Goal: Communication & Community: Participate in discussion

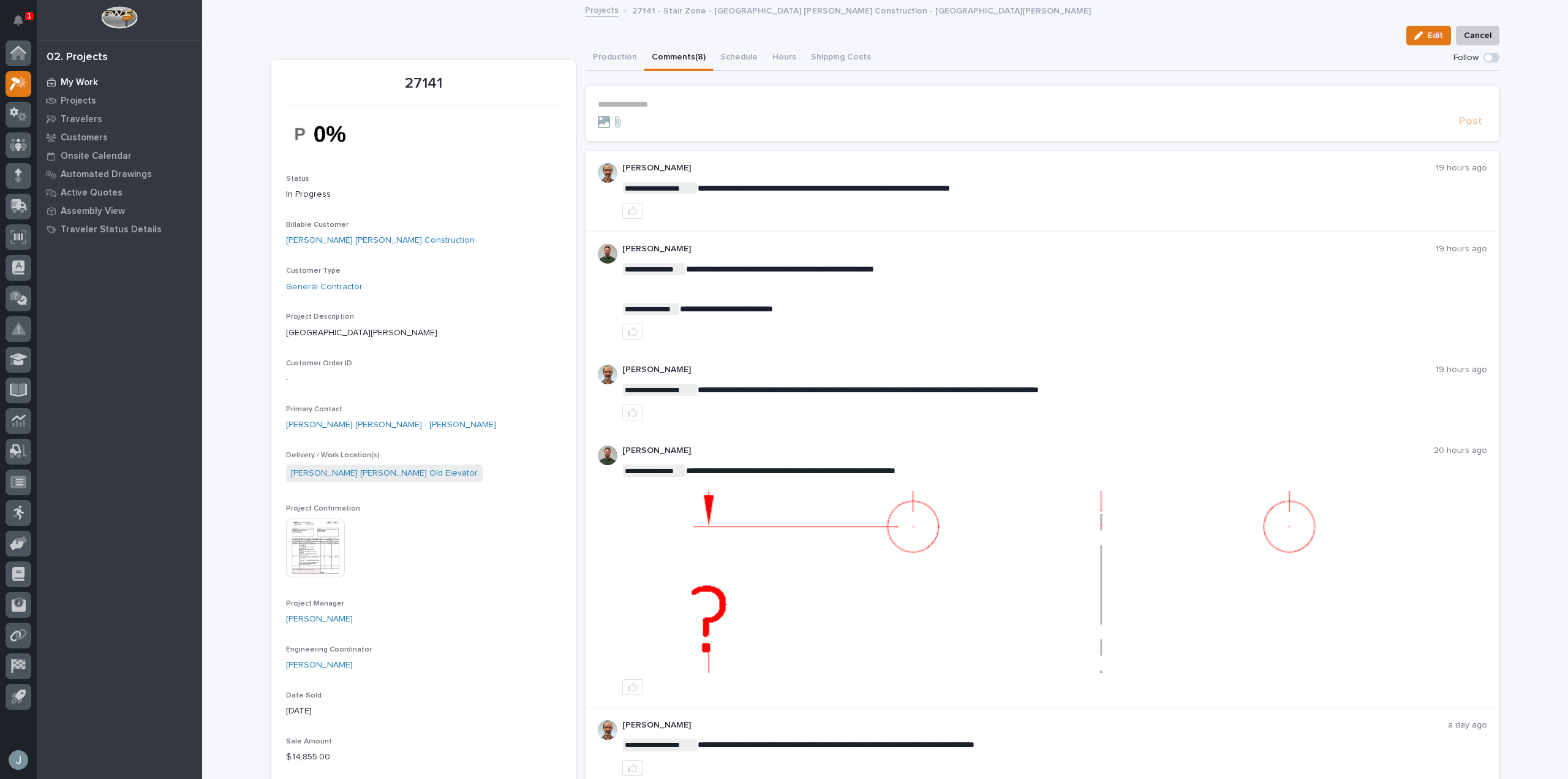
click at [52, 80] on icon at bounding box center [52, 82] width 9 height 8
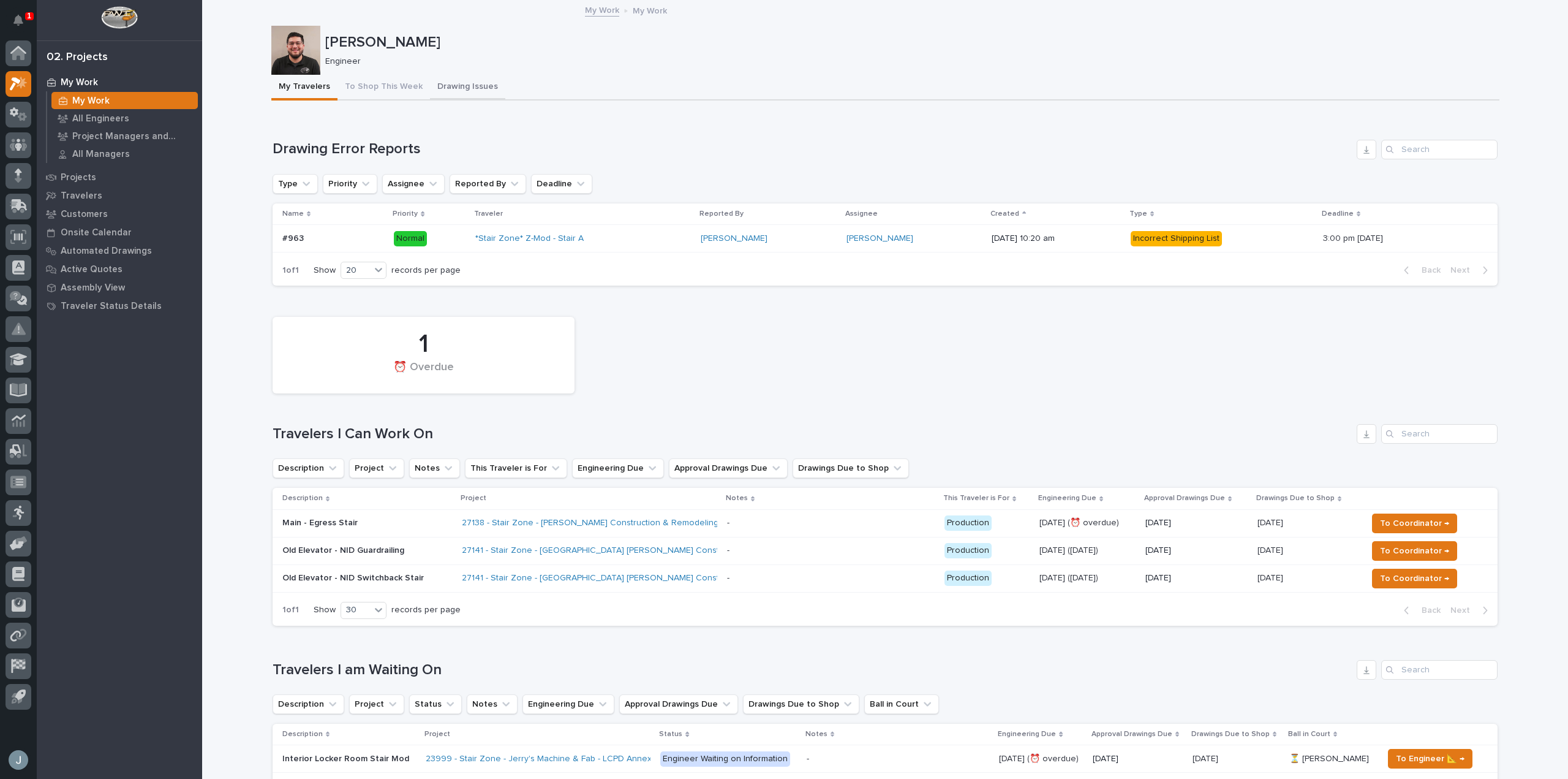
click at [440, 87] on button "Drawing Issues" at bounding box center [467, 87] width 75 height 26
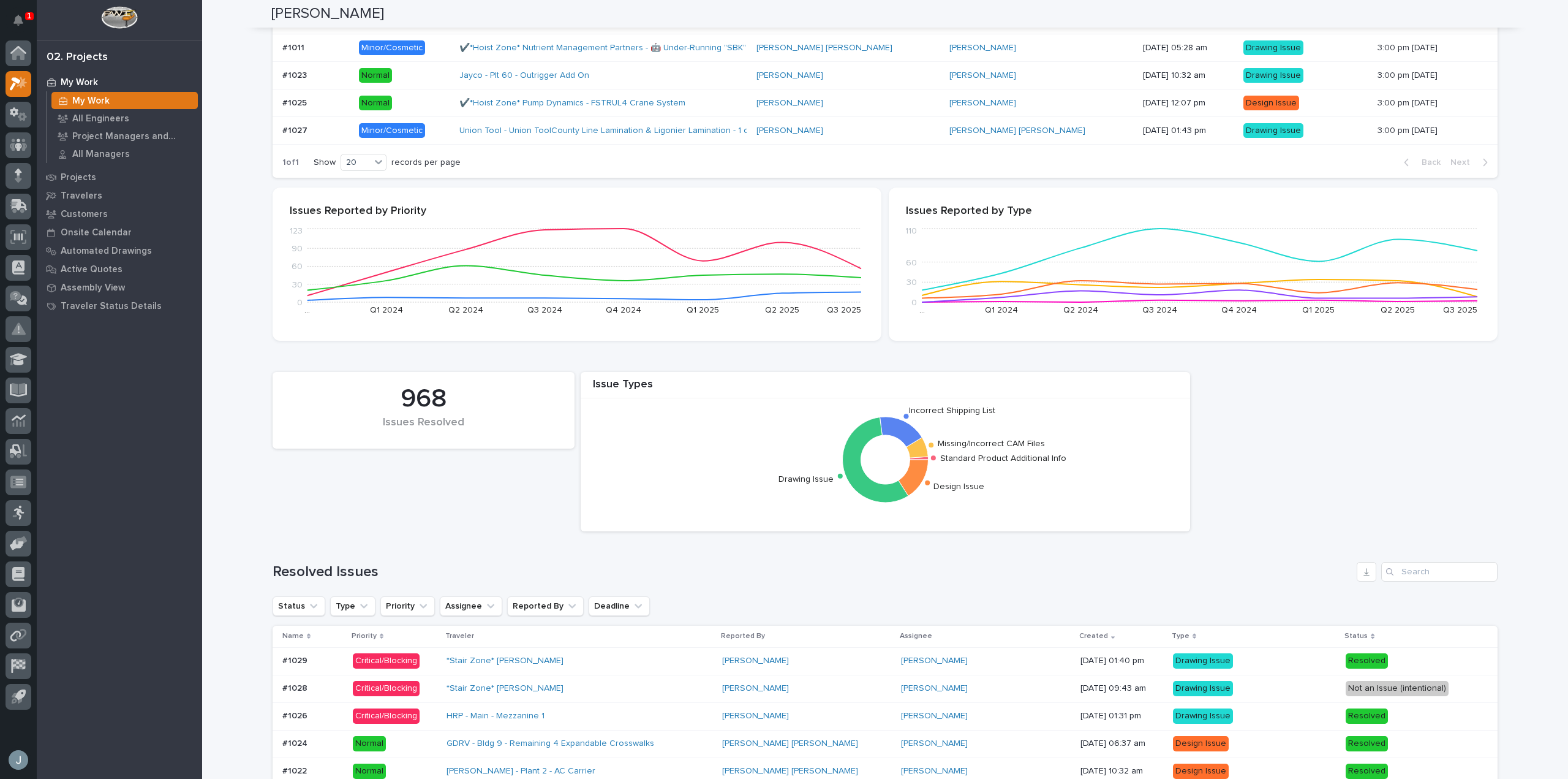
scroll to position [551, 0]
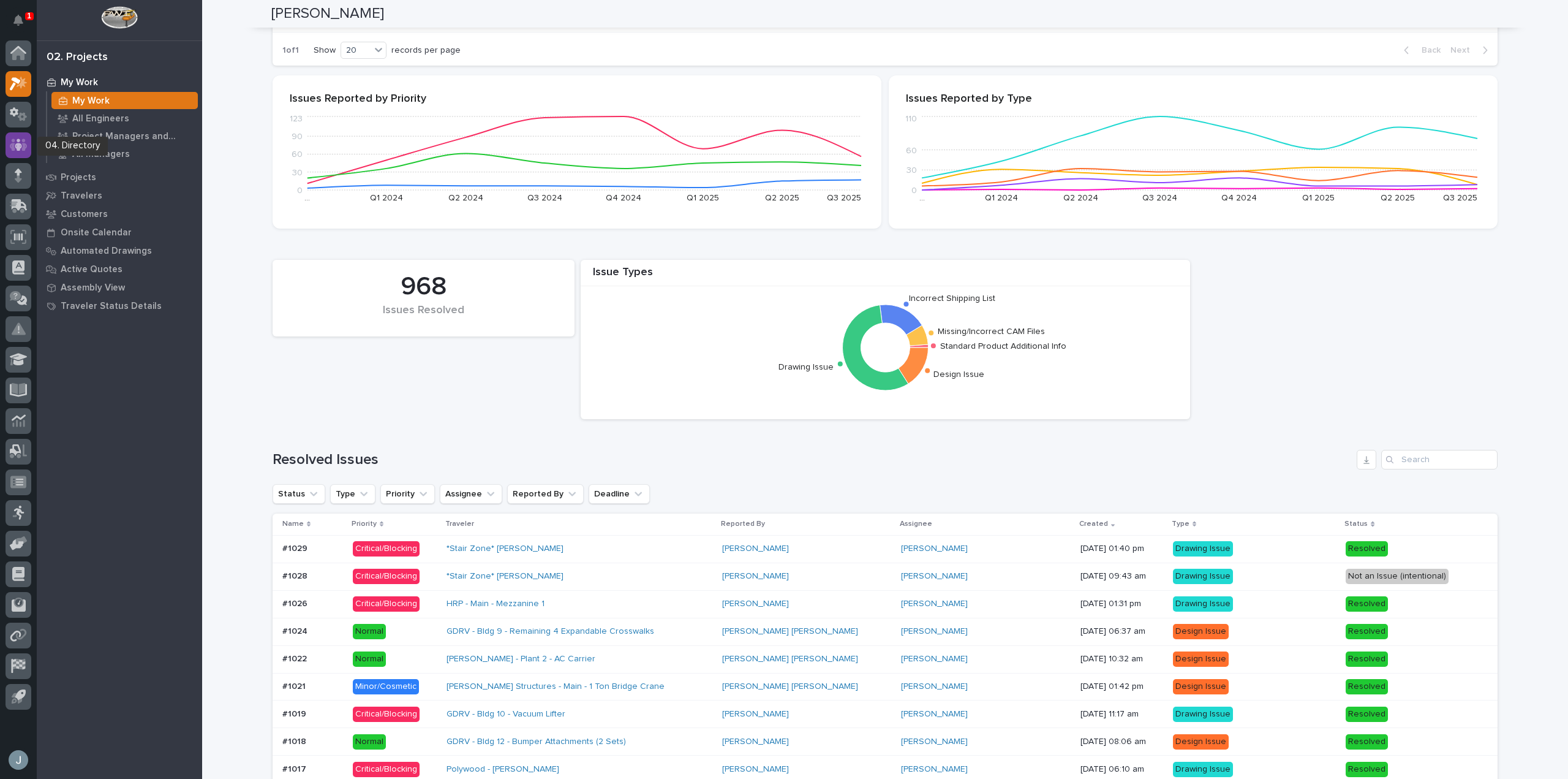
click at [21, 143] on icon at bounding box center [19, 145] width 18 height 14
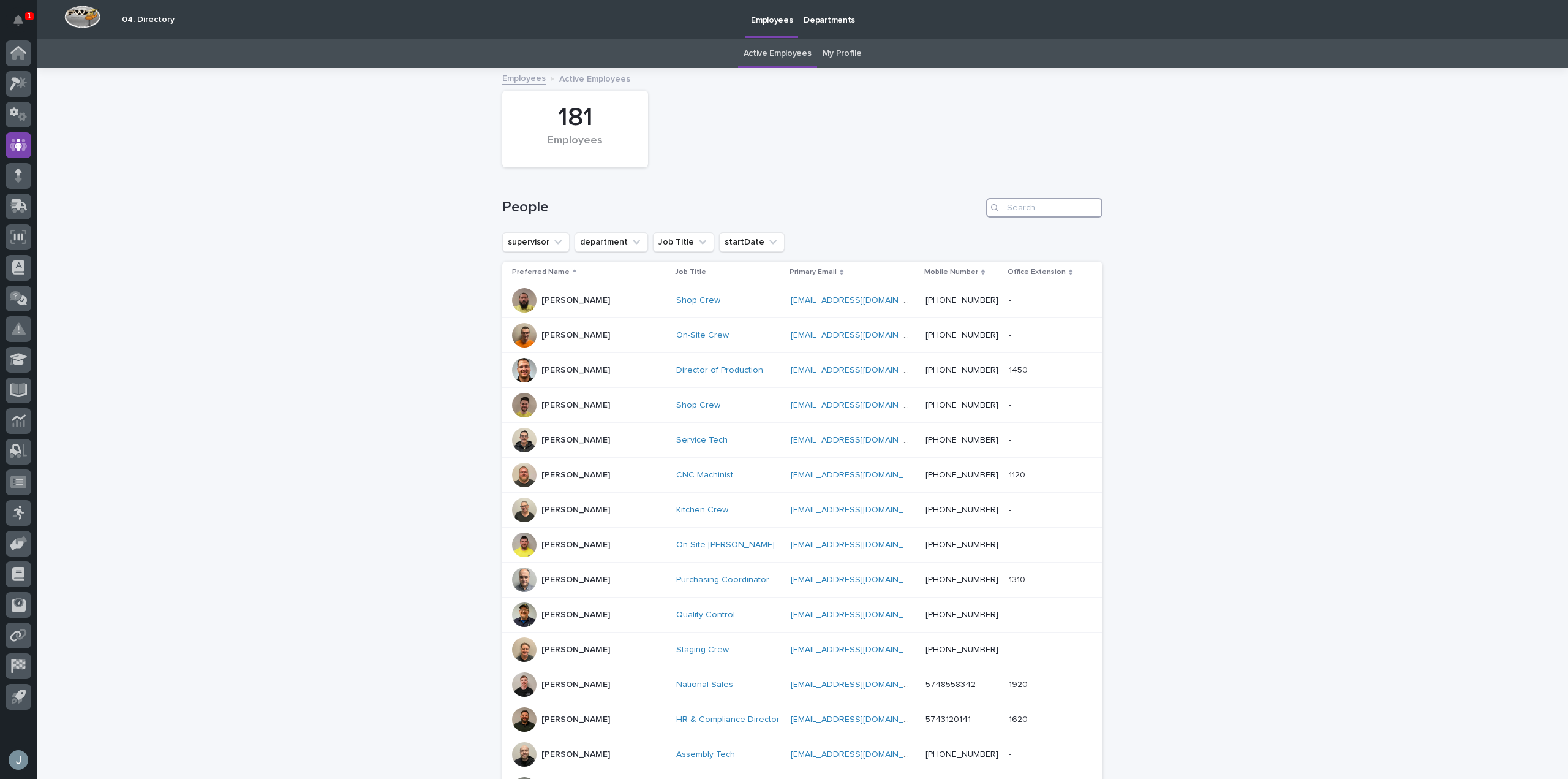
click at [1056, 203] on input "Search" at bounding box center [1044, 207] width 117 height 19
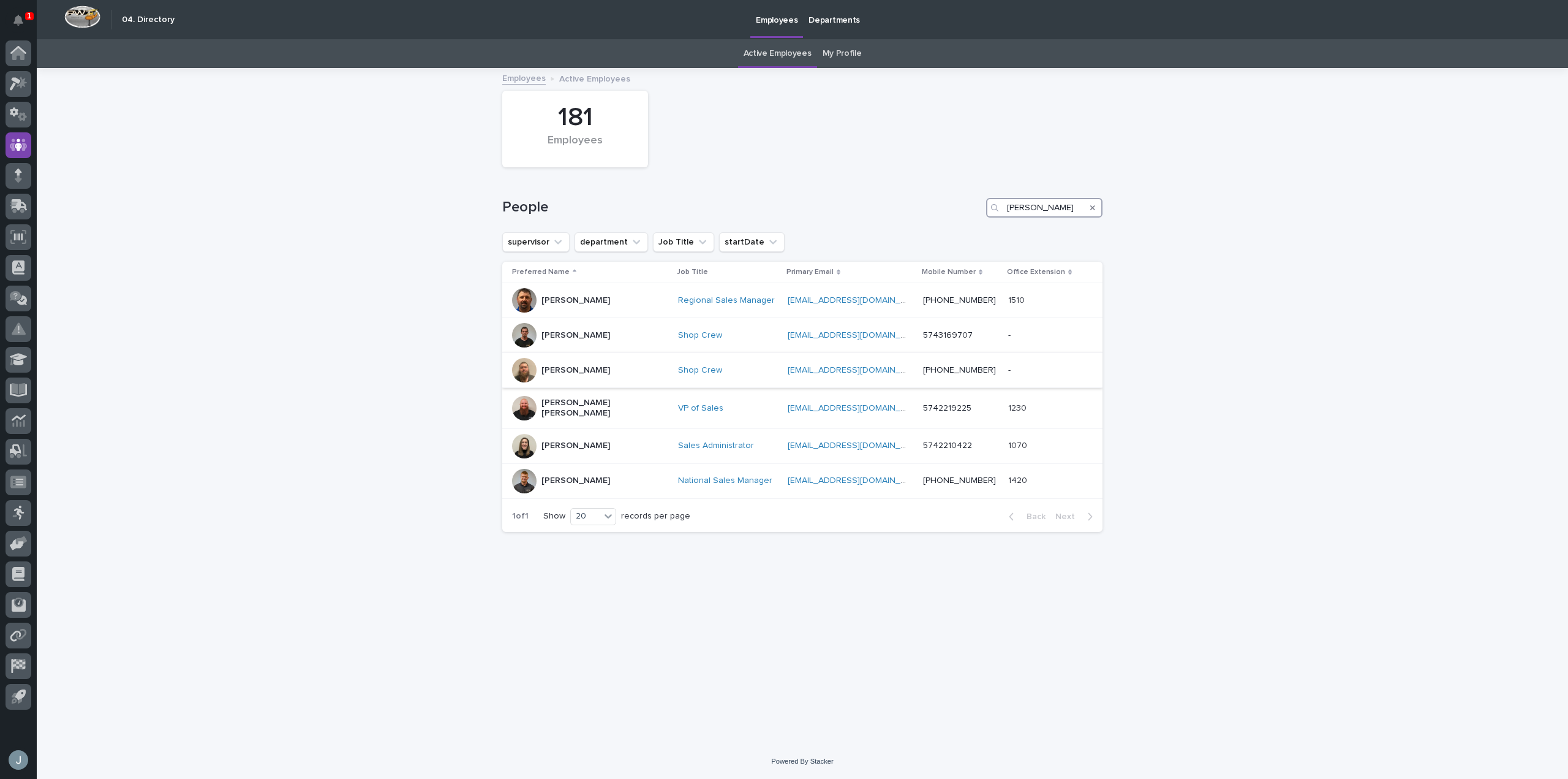
type input "david"
click at [602, 364] on div "David Long" at bounding box center [590, 370] width 156 height 24
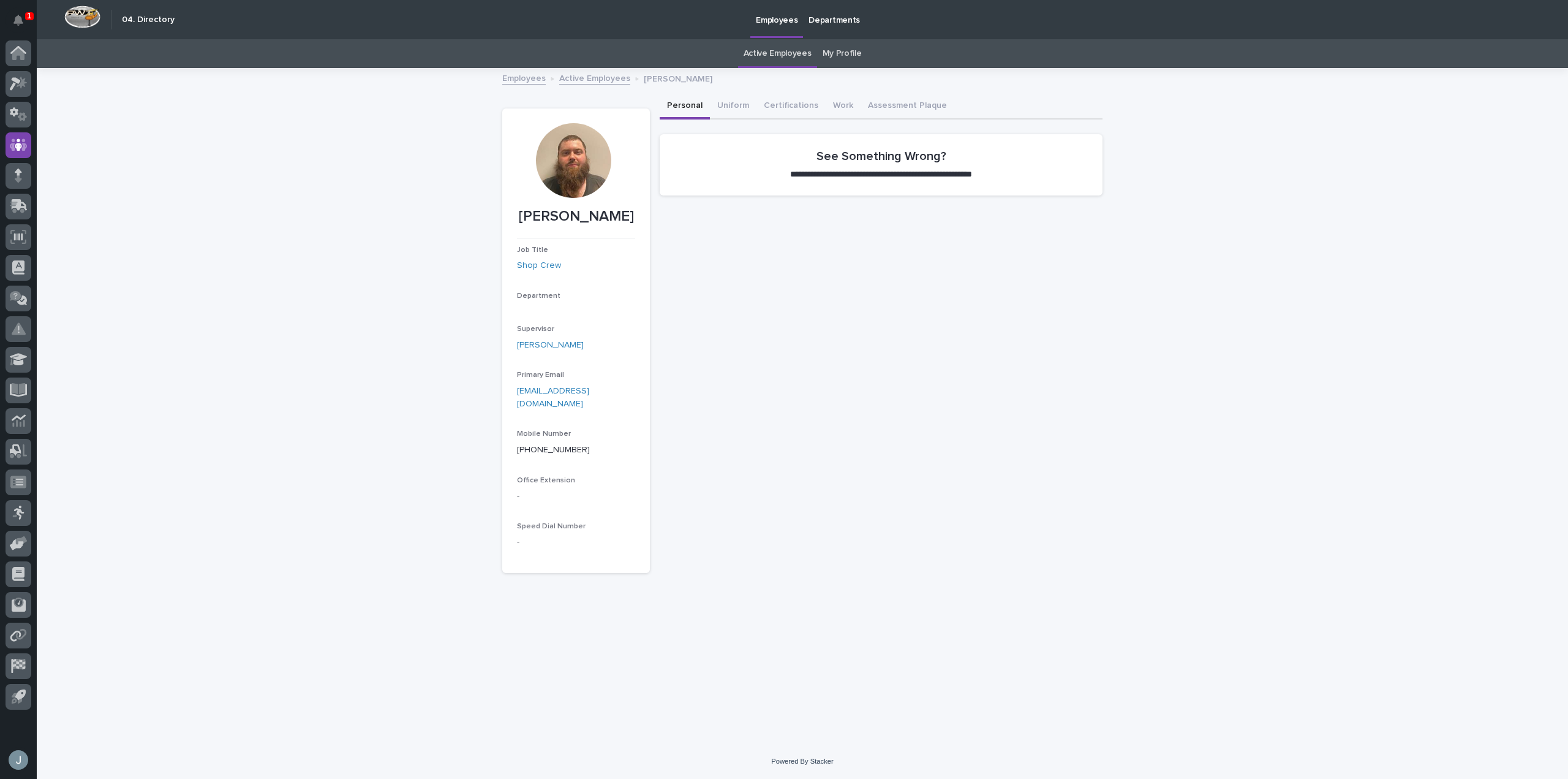
click at [551, 153] on div at bounding box center [573, 160] width 74 height 74
click at [737, 106] on button "Uniform" at bounding box center [733, 107] width 47 height 26
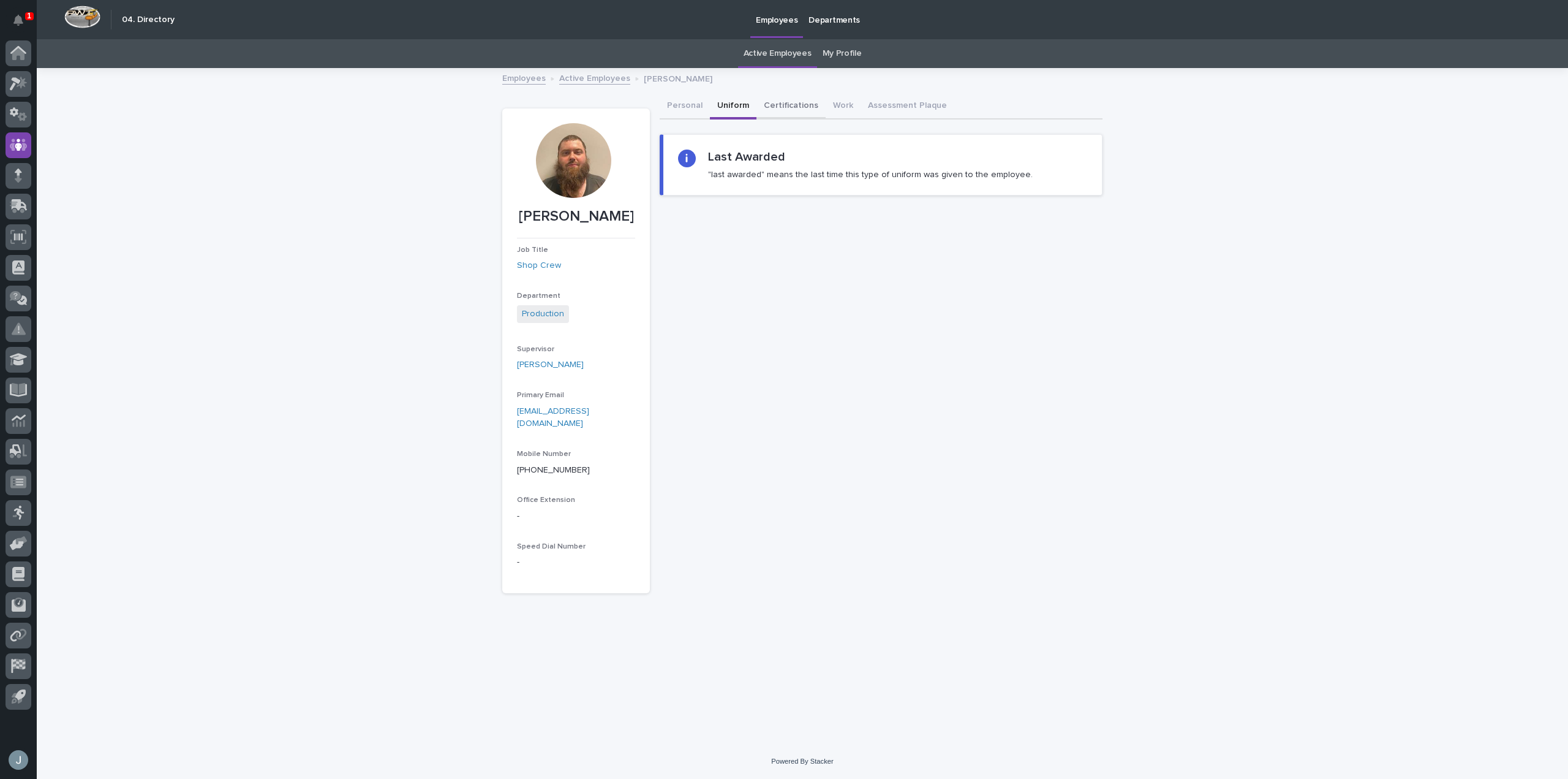
click at [771, 105] on button "Certifications" at bounding box center [791, 107] width 69 height 26
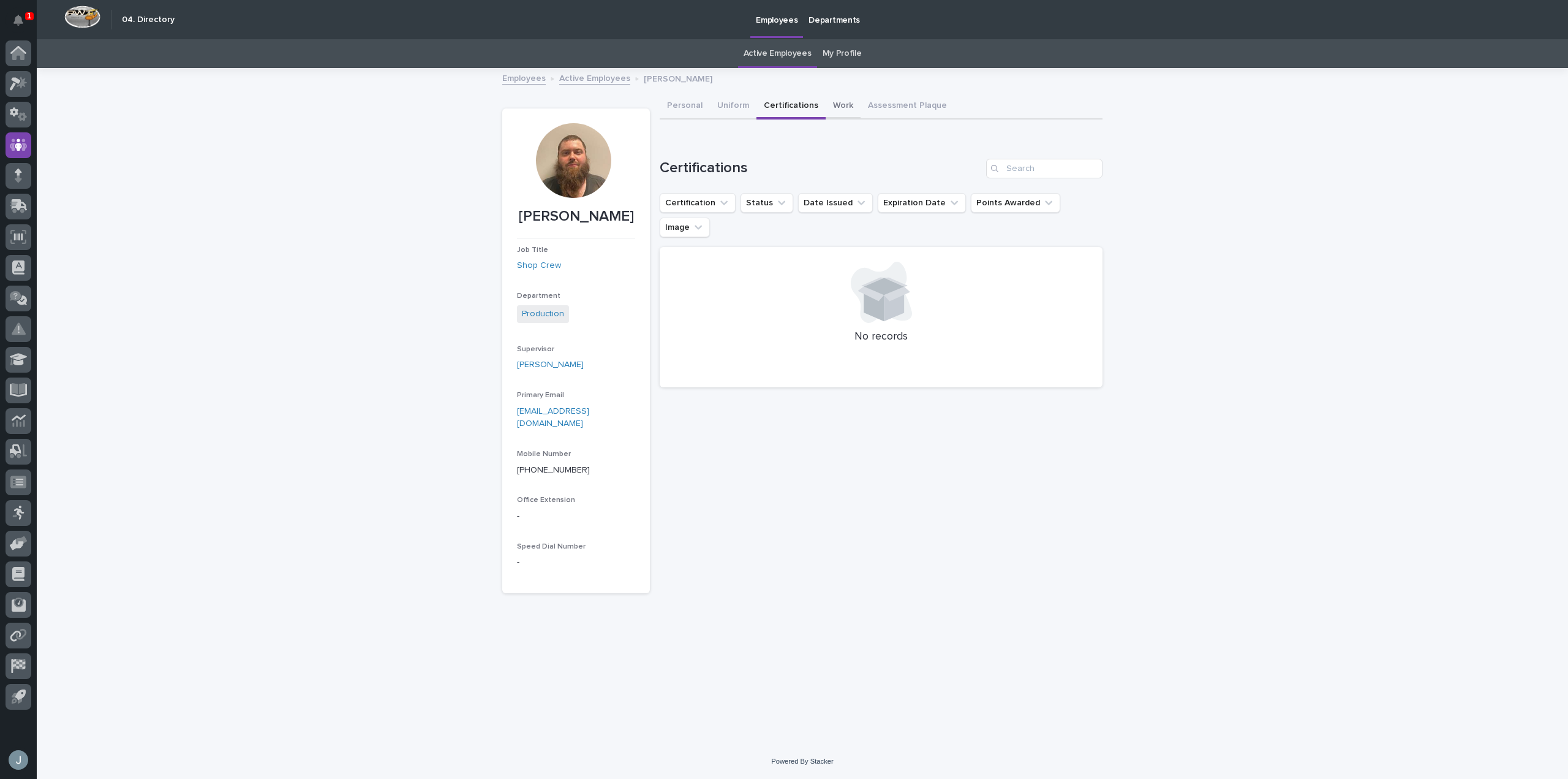
click at [830, 109] on button "Work" at bounding box center [843, 107] width 35 height 26
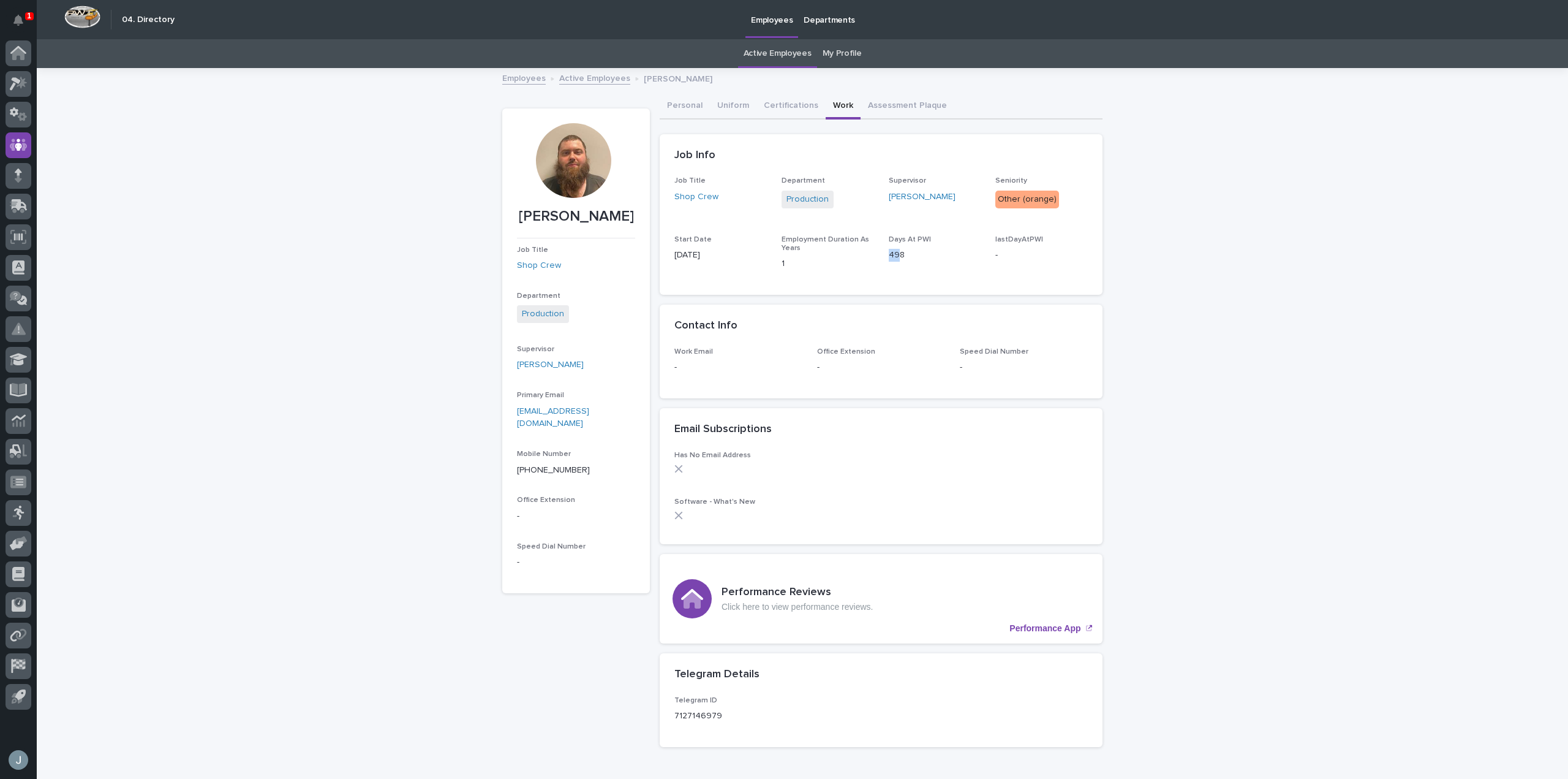
drag, startPoint x: 896, startPoint y: 258, endPoint x: 879, endPoint y: 255, distance: 17.3
click at [879, 255] on div "Job Title Shop Crew Department Production Supervisor Trevor Martin Seniority Ot…" at bounding box center [881, 228] width 414 height 104
click at [570, 185] on div at bounding box center [573, 160] width 74 height 74
drag, startPoint x: 898, startPoint y: 253, endPoint x: 863, endPoint y: 250, distance: 35.1
click at [863, 250] on div "Job Title Shop Crew Department Production Supervisor Trevor Martin Seniority Ot…" at bounding box center [881, 228] width 414 height 104
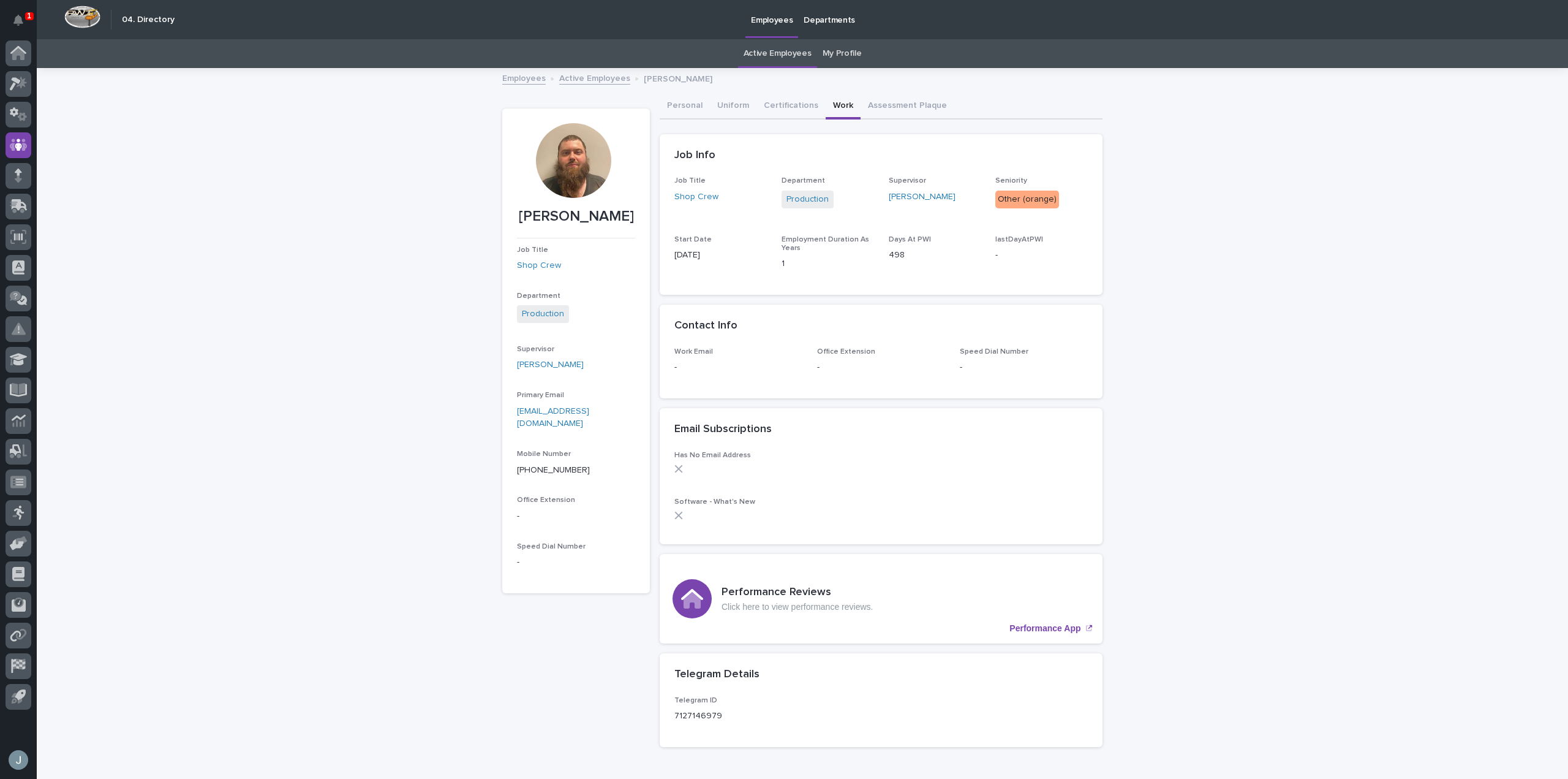
click at [591, 164] on div at bounding box center [573, 160] width 74 height 74
click at [13, 57] on icon at bounding box center [18, 54] width 12 height 12
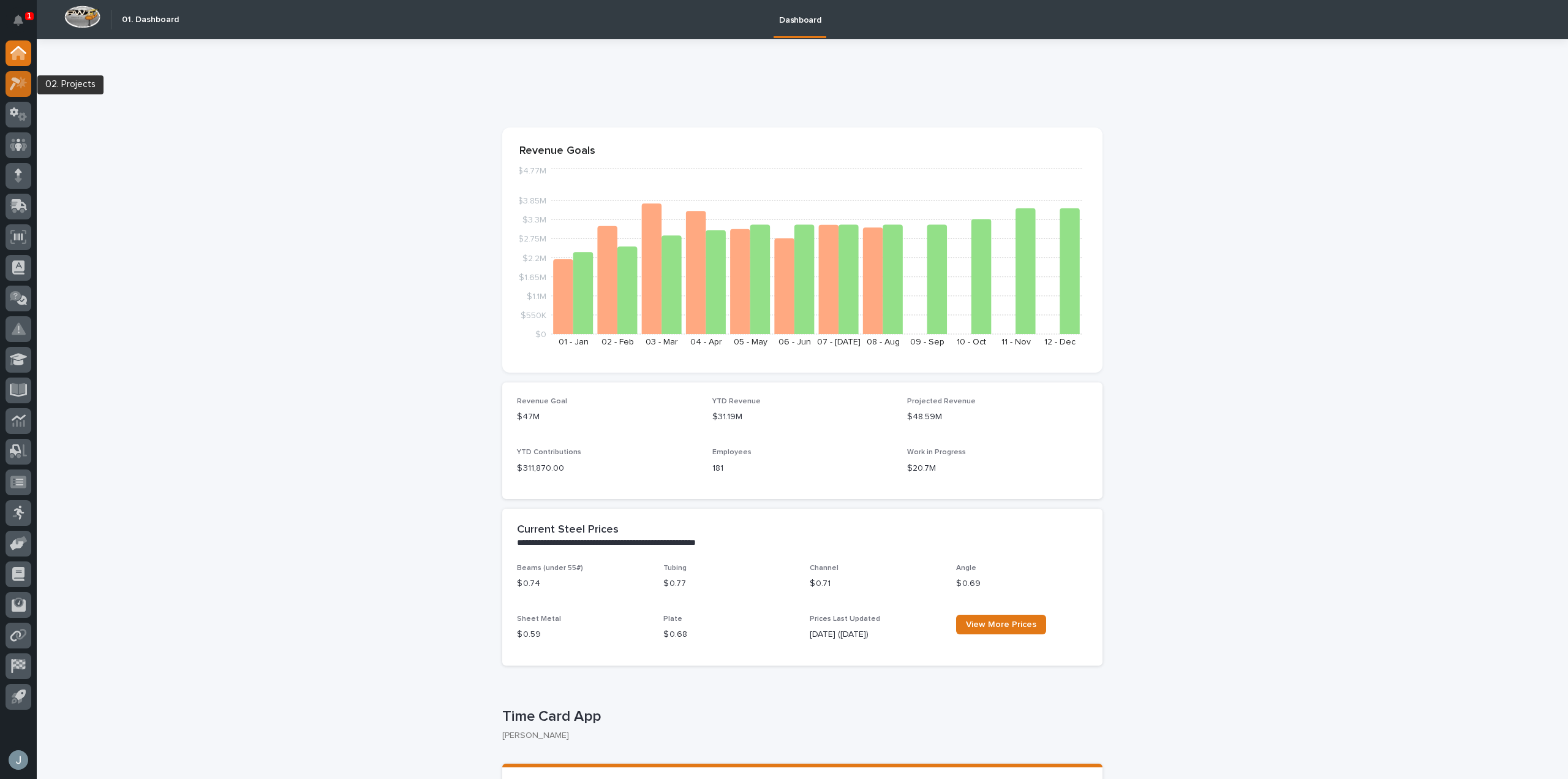
click at [23, 77] on icon at bounding box center [19, 84] width 18 height 14
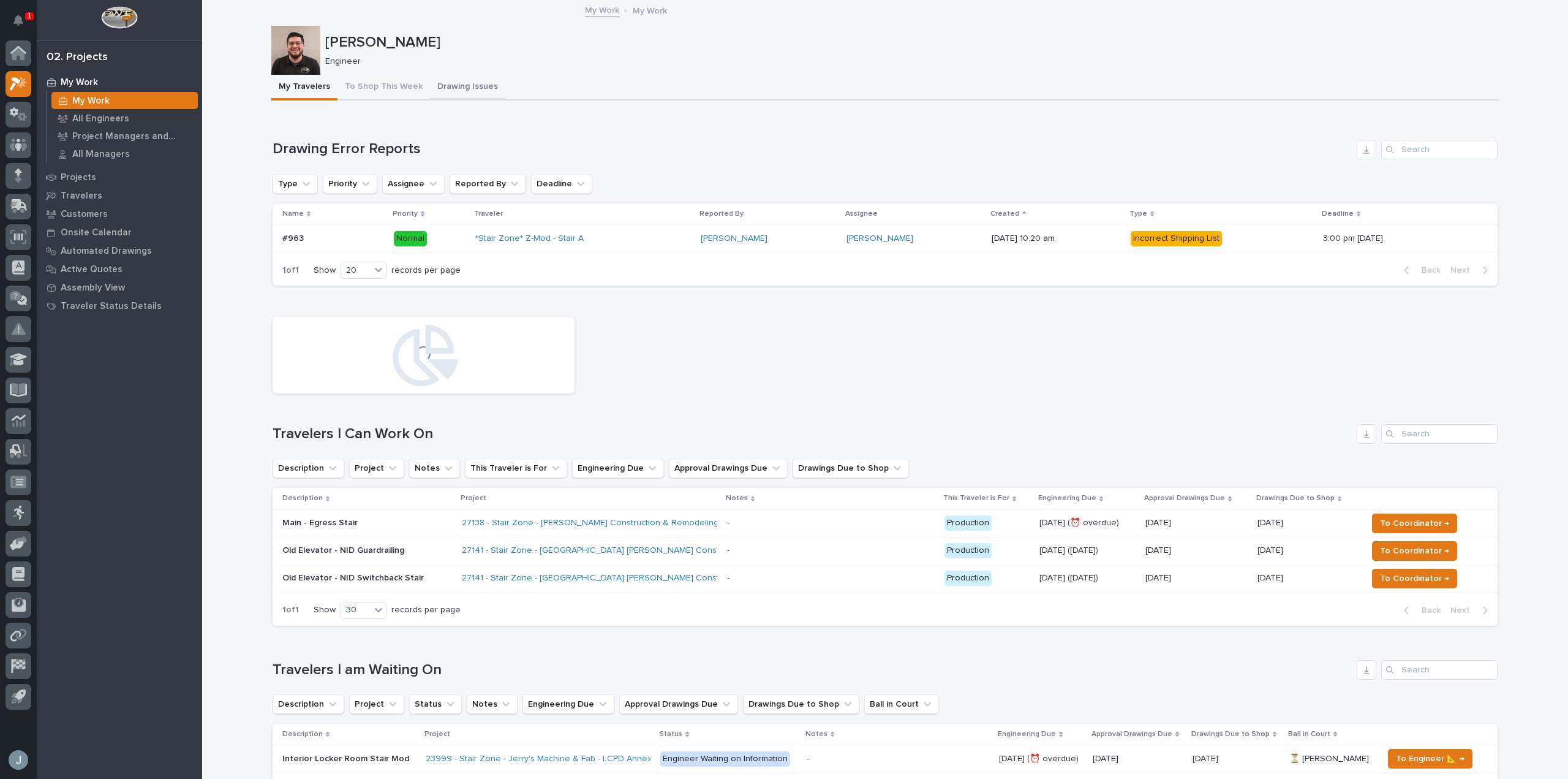
click at [457, 90] on button "Drawing Issues" at bounding box center [467, 87] width 75 height 26
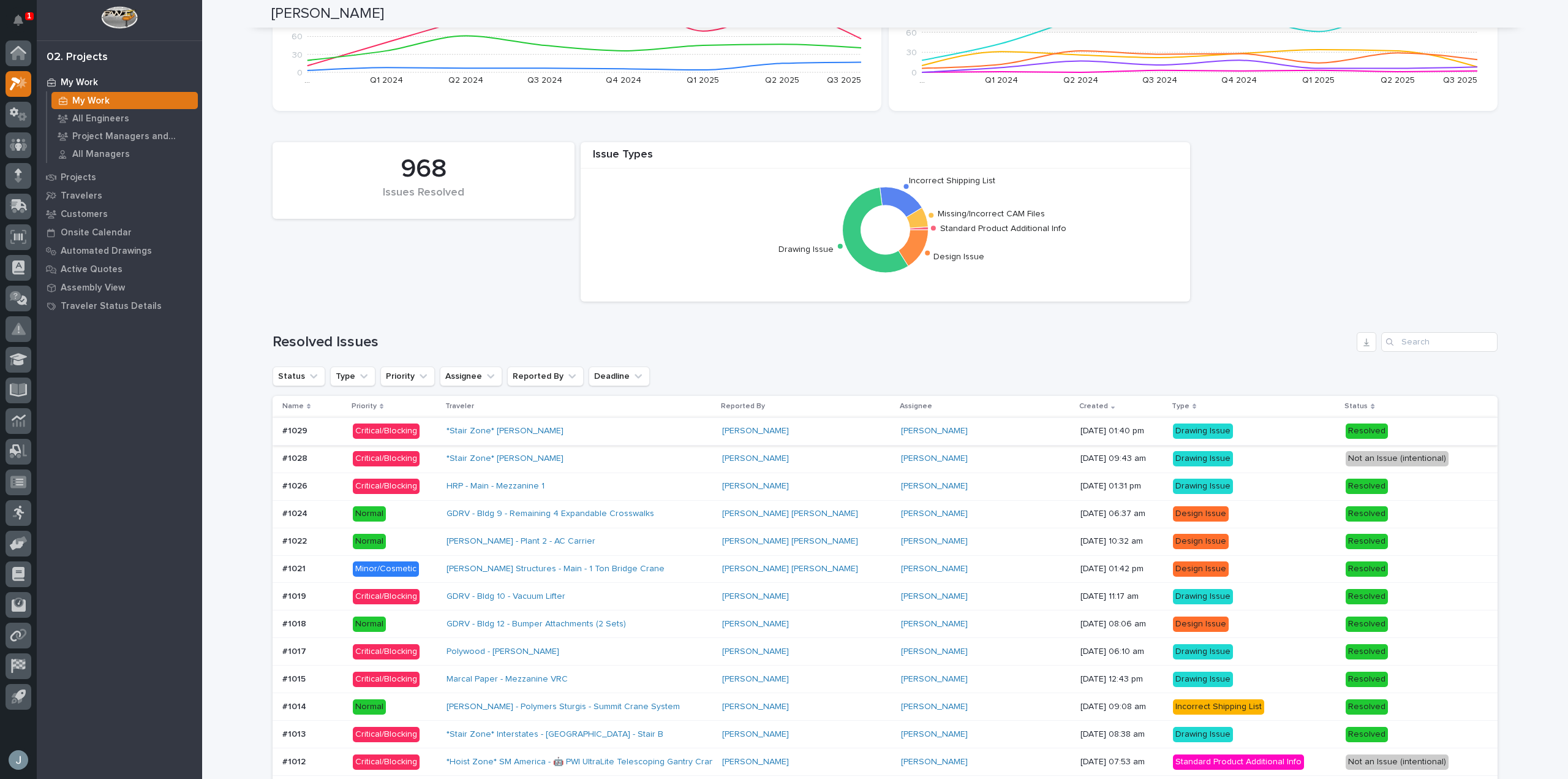
scroll to position [674, 0]
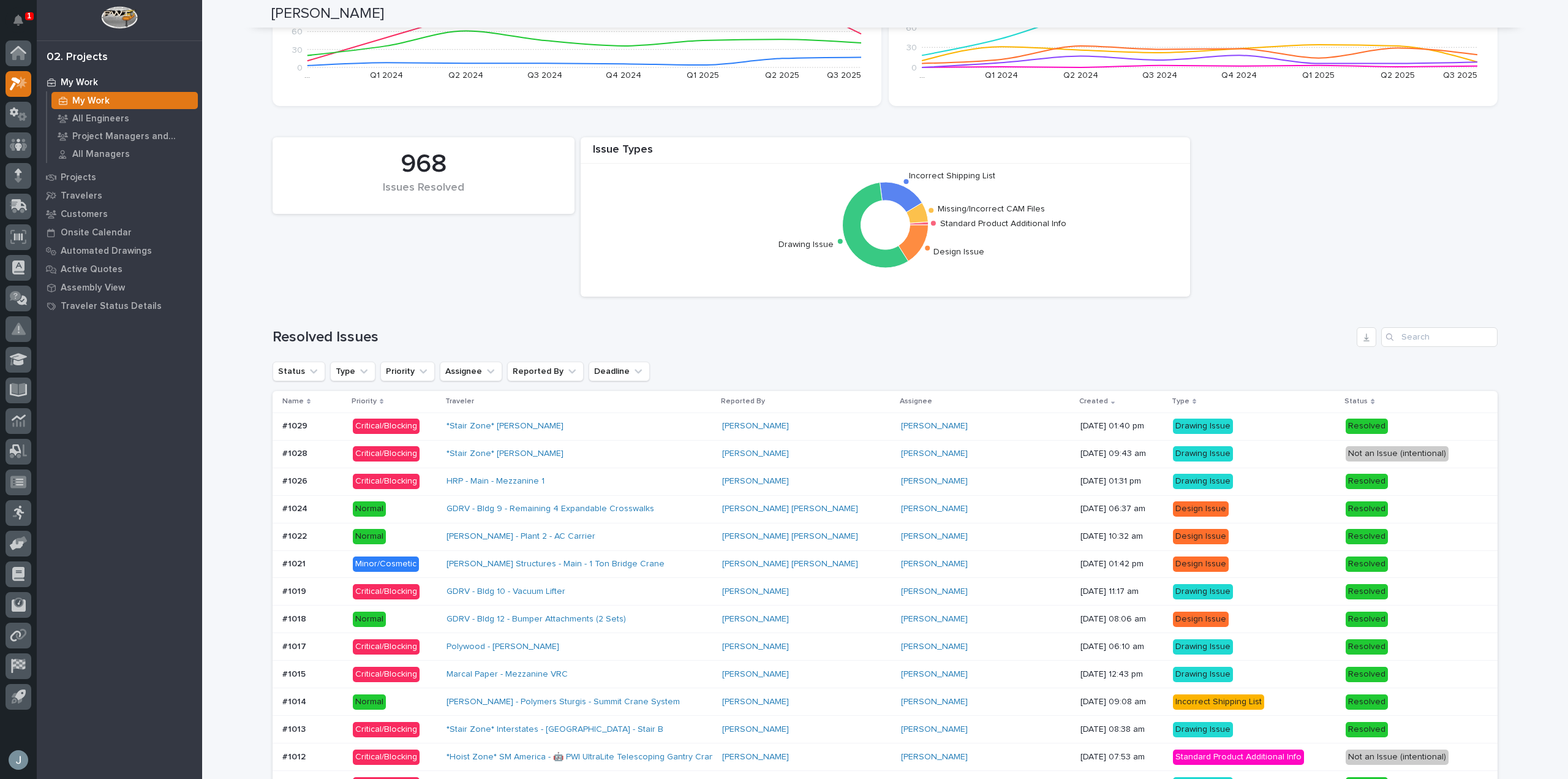
click at [865, 432] on div "David Long" at bounding box center [807, 426] width 169 height 20
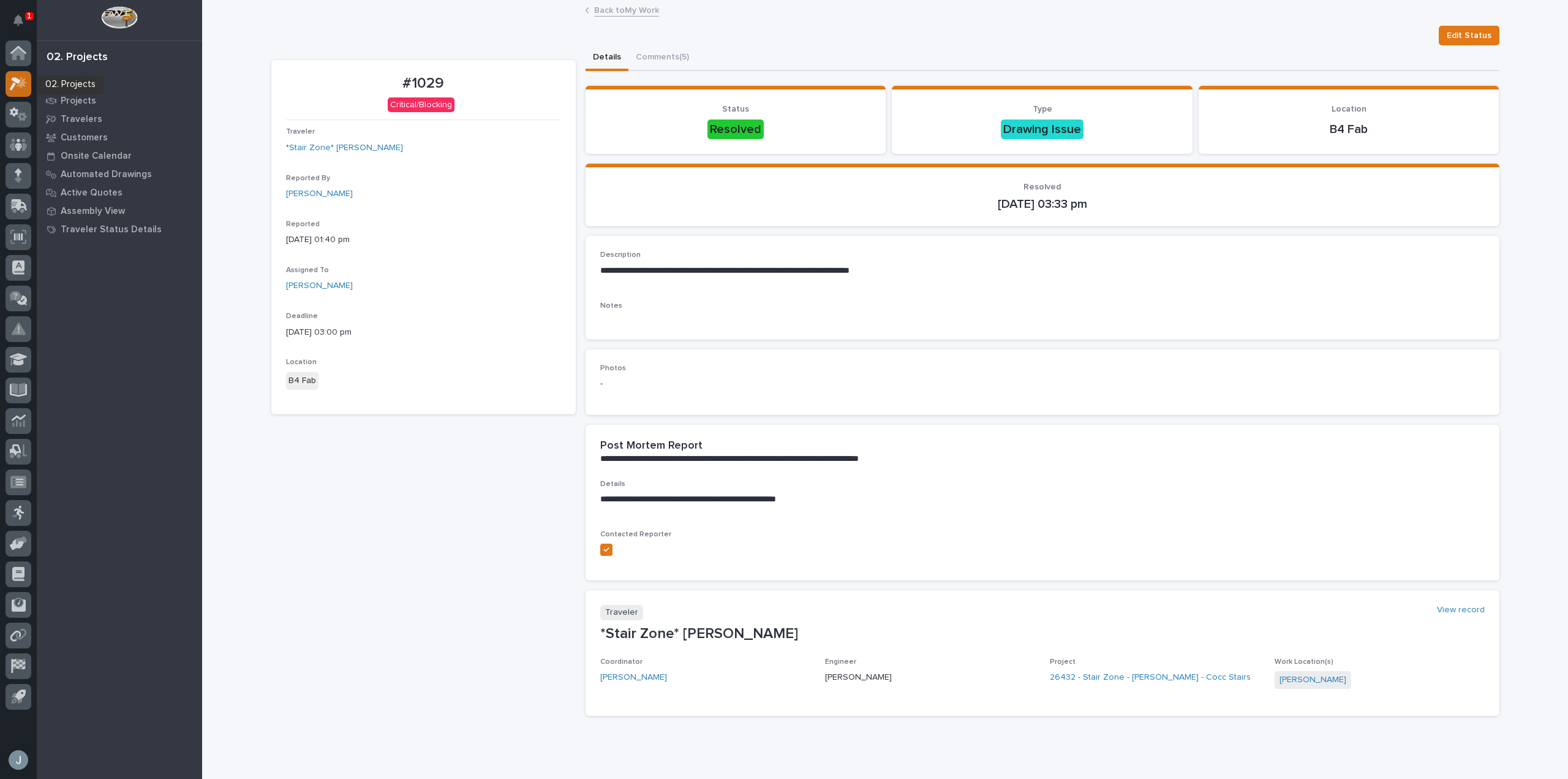
click at [22, 77] on icon at bounding box center [19, 84] width 18 height 14
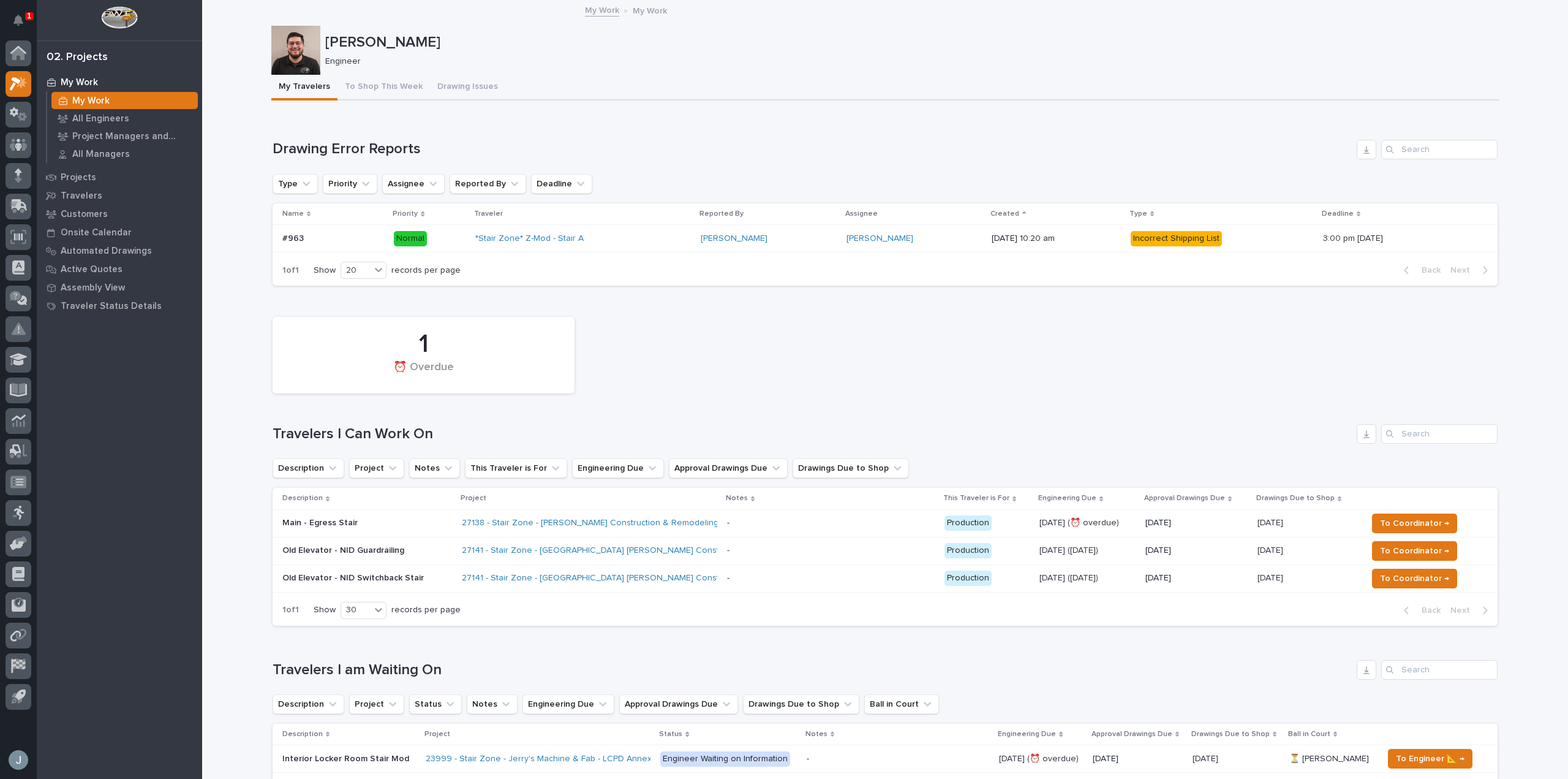
click at [1251, 297] on div "Loading... Saving… 1 ⏰ Overdue Travelers I Can Work On Description Project Note…" at bounding box center [885, 465] width 1225 height 340
click at [742, 520] on p at bounding box center [831, 523] width 208 height 11
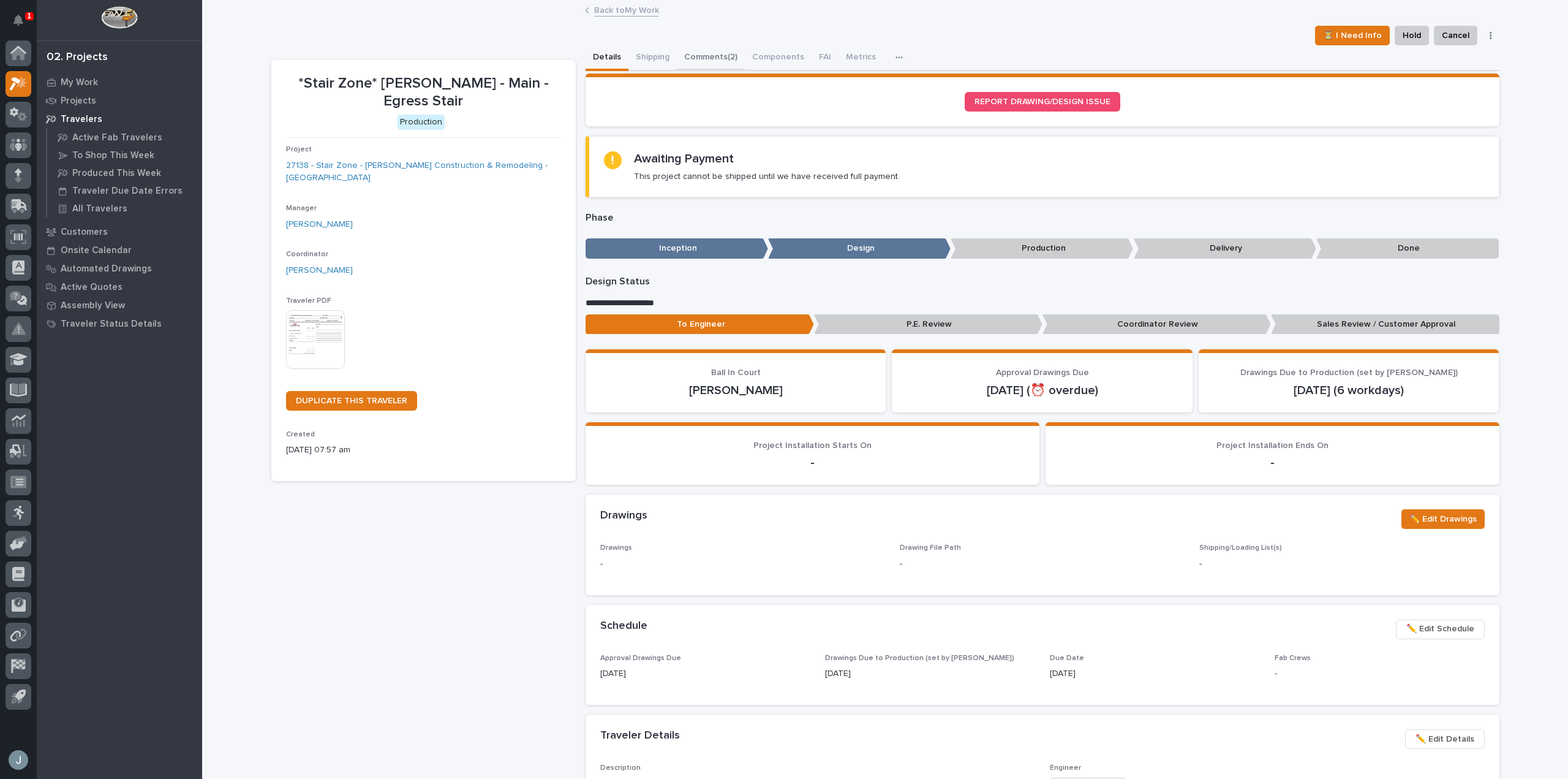
click at [696, 53] on button "Comments (2)" at bounding box center [711, 58] width 68 height 26
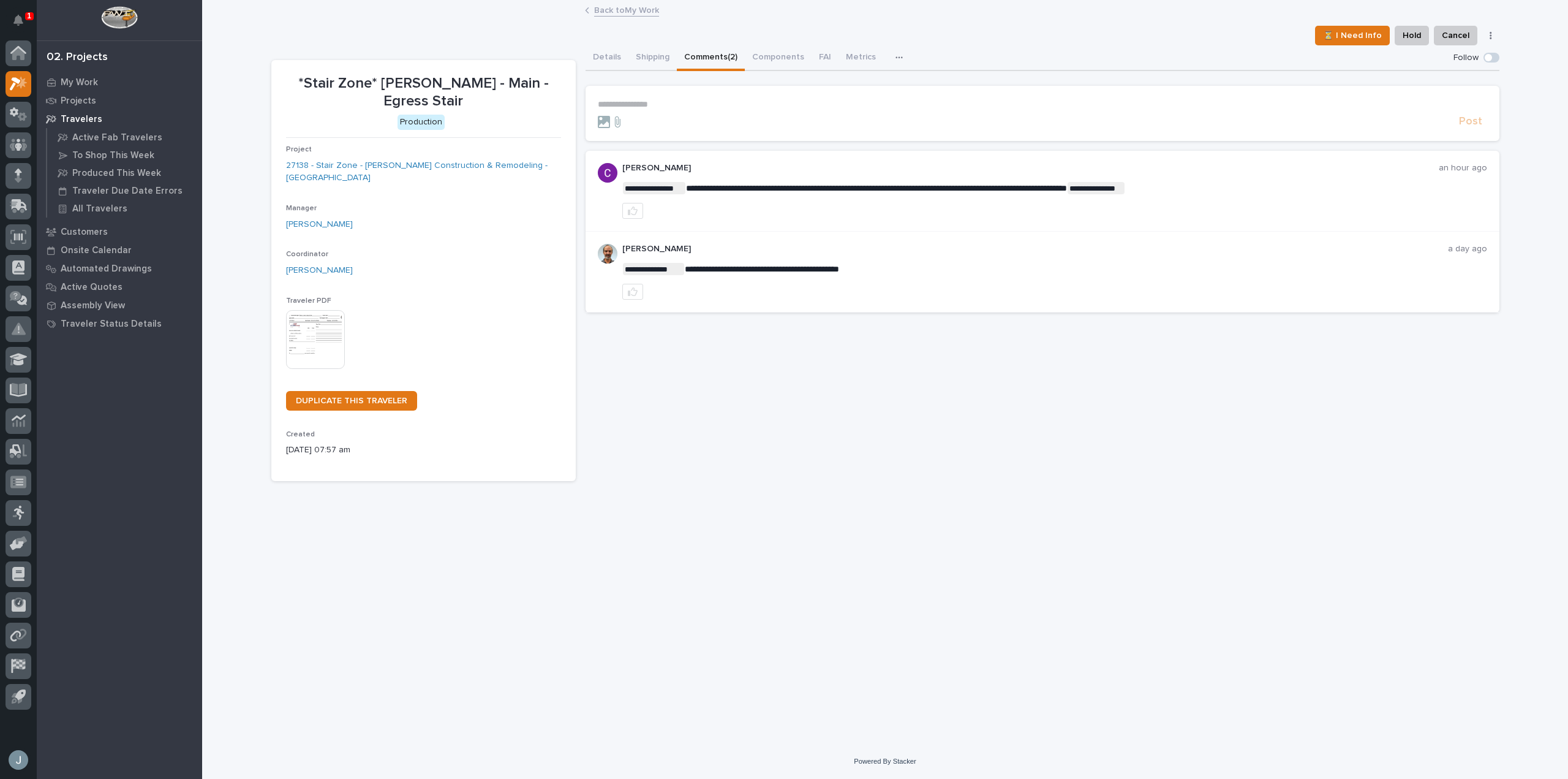
click at [703, 108] on p "**********" at bounding box center [1042, 105] width 890 height 11
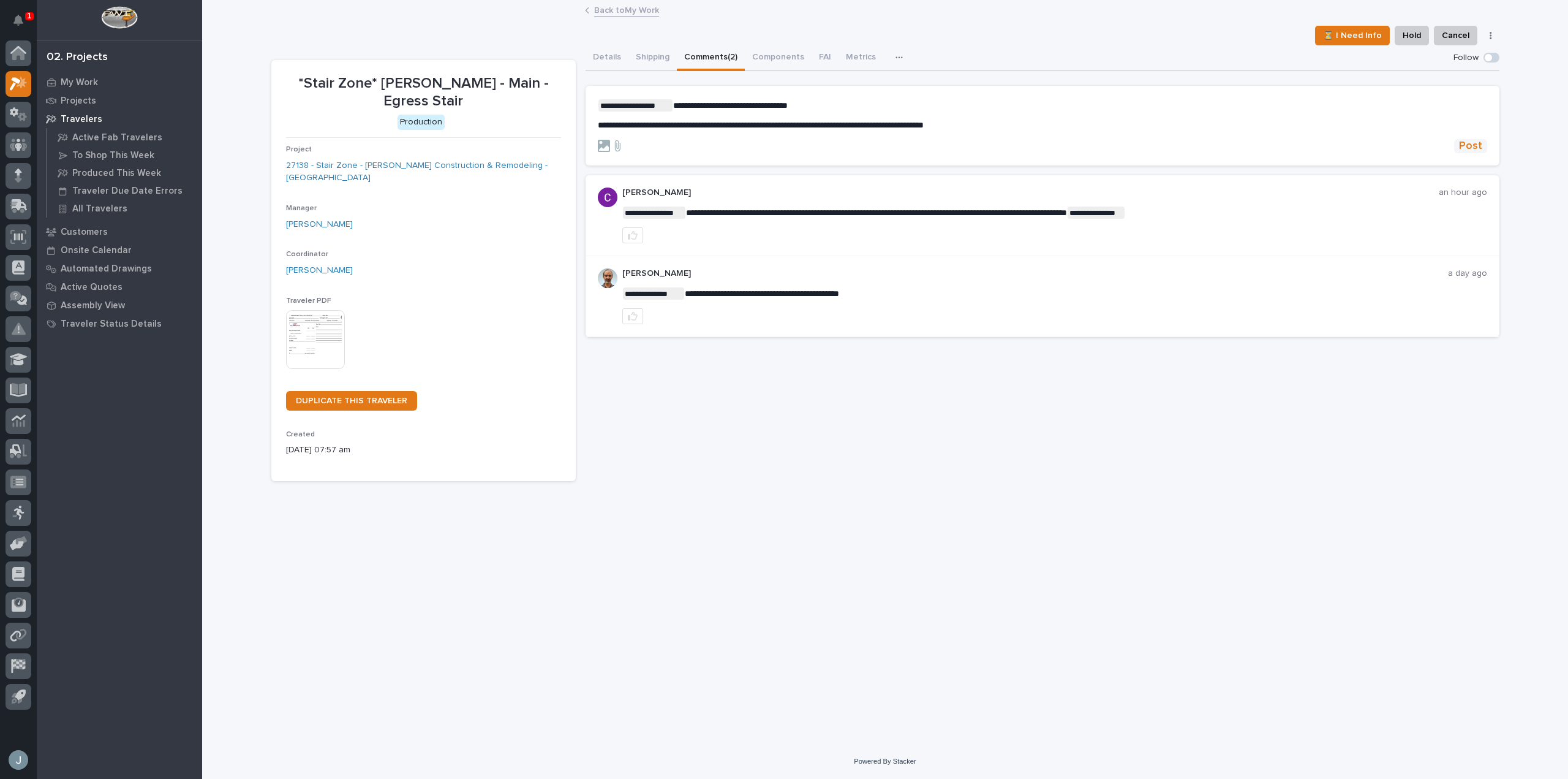
click at [1474, 147] on span "Post" at bounding box center [1471, 146] width 24 height 14
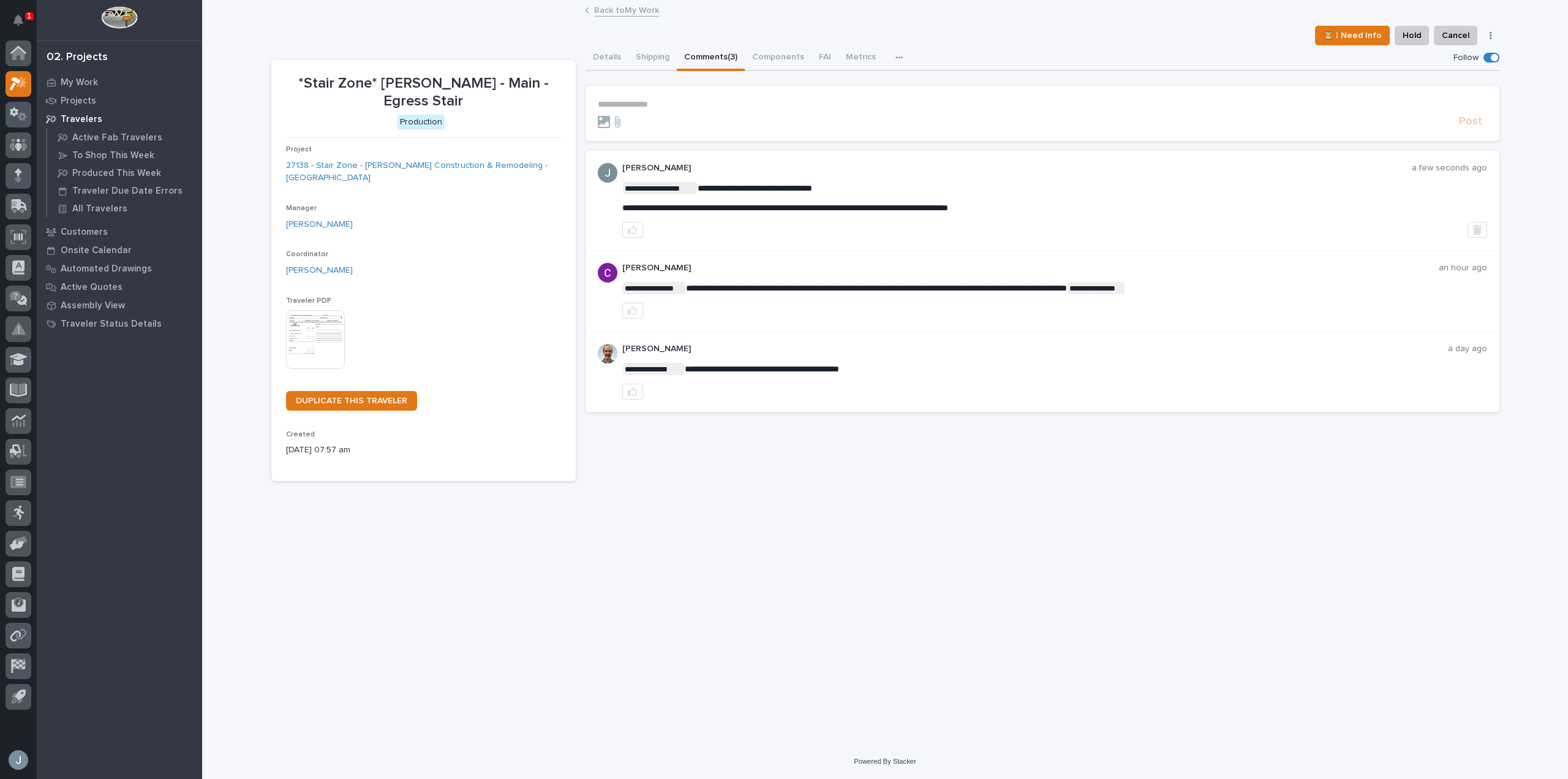
click at [69, 117] on p "Travelers" at bounding box center [82, 119] width 42 height 11
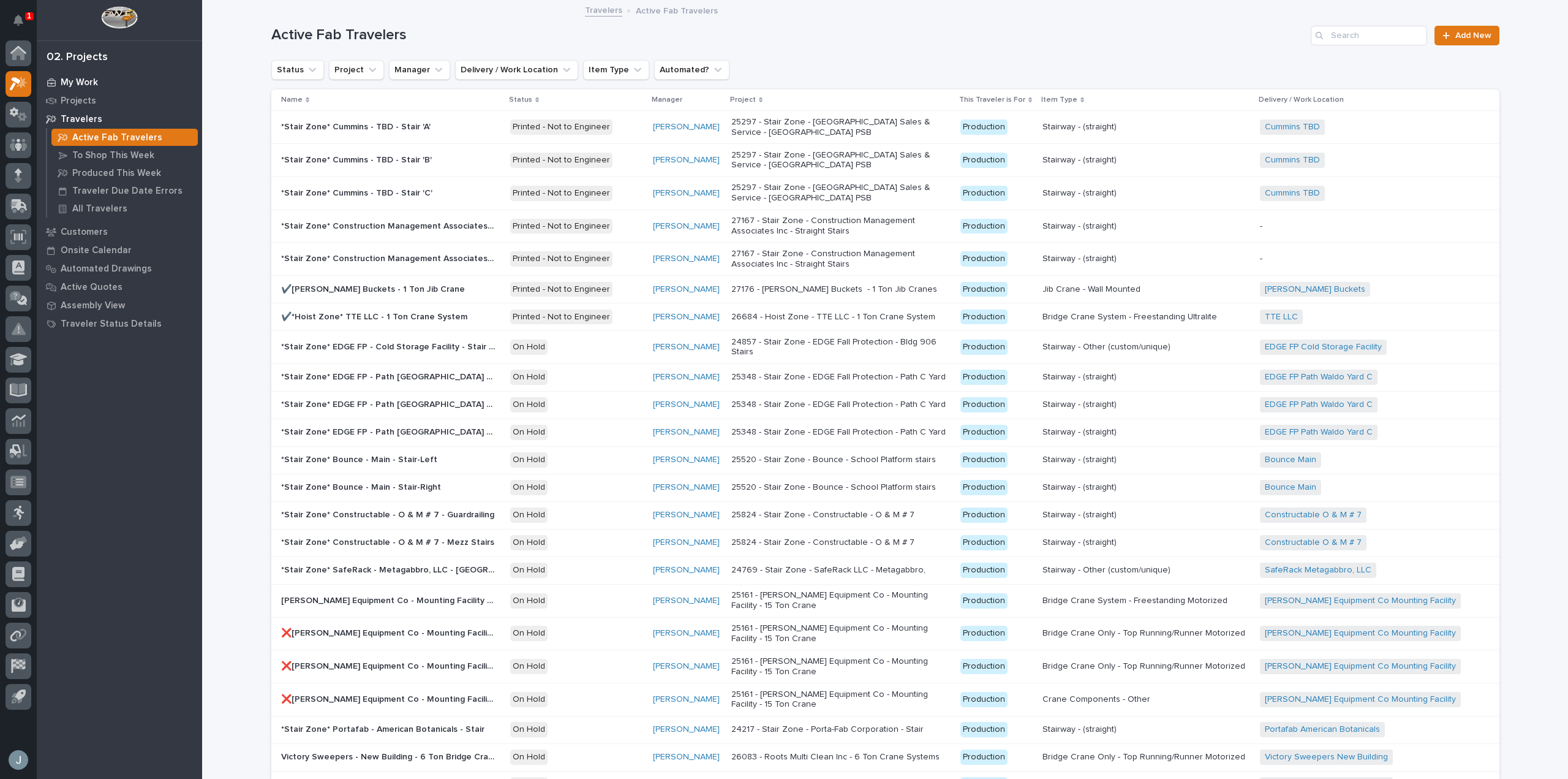
click at [71, 82] on p "My Work" at bounding box center [79, 82] width 37 height 11
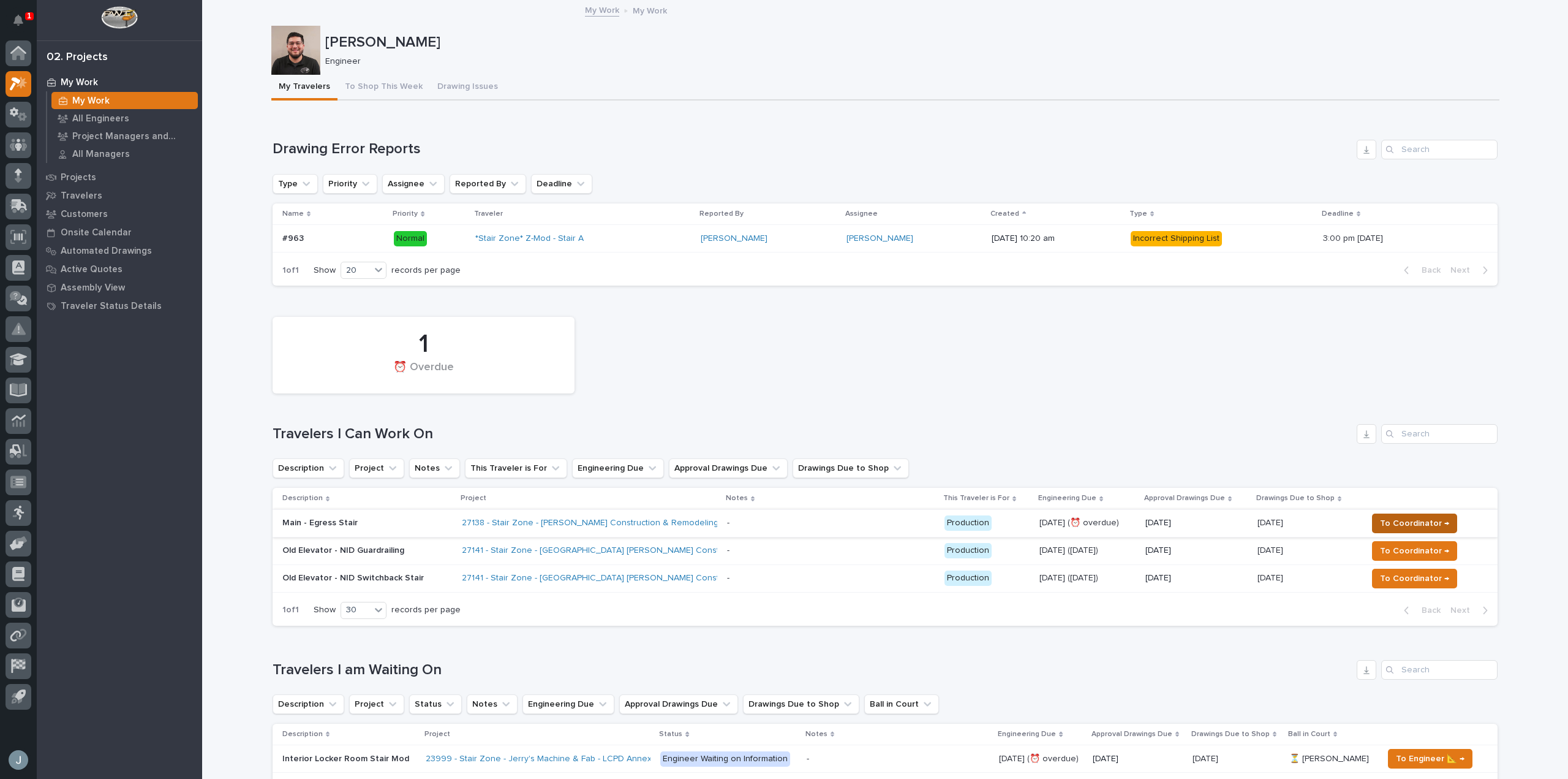
click at [1405, 526] on span "To Coordinator →" at bounding box center [1415, 523] width 69 height 15
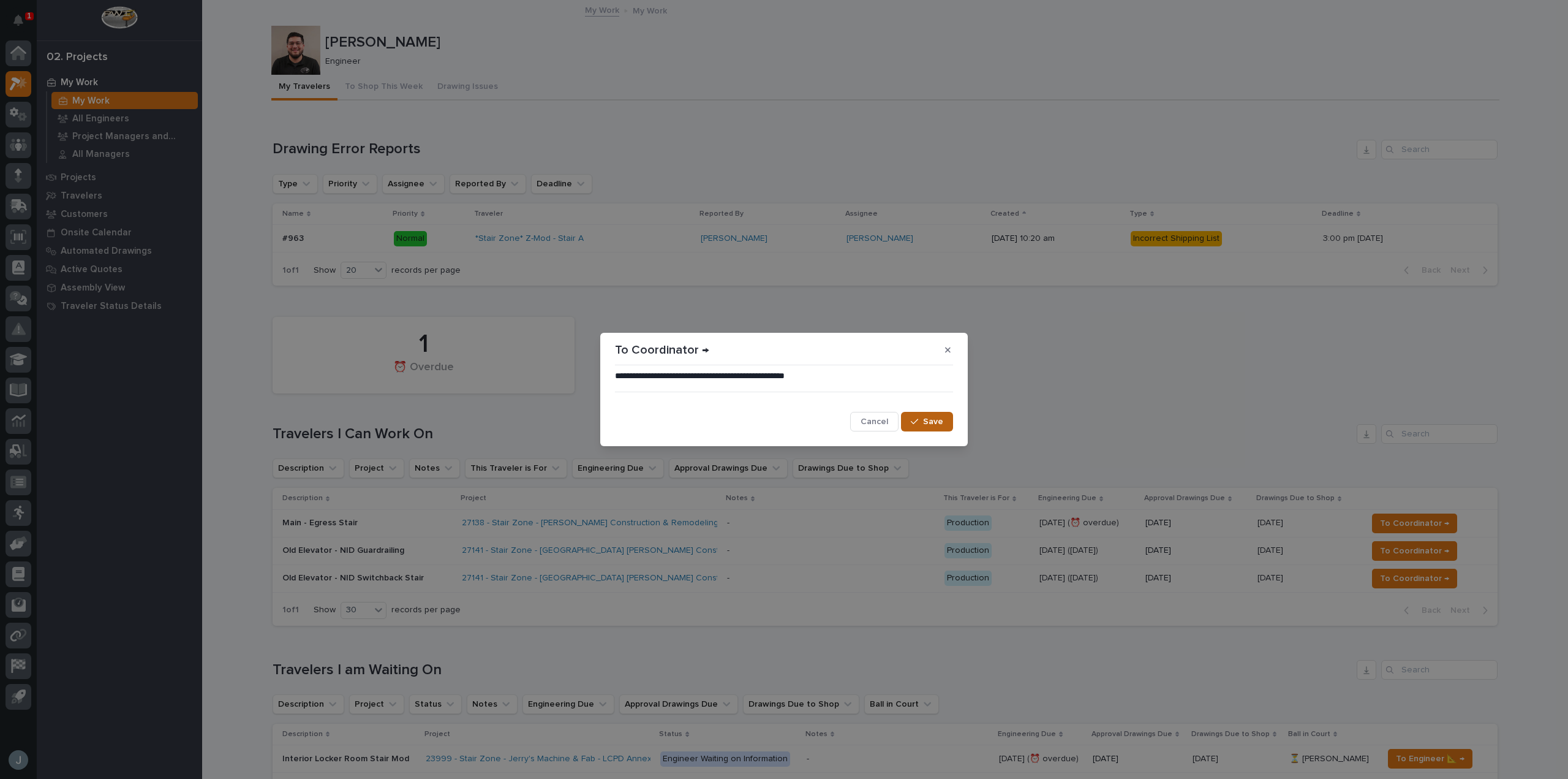
click at [930, 425] on span "Save" at bounding box center [933, 421] width 20 height 11
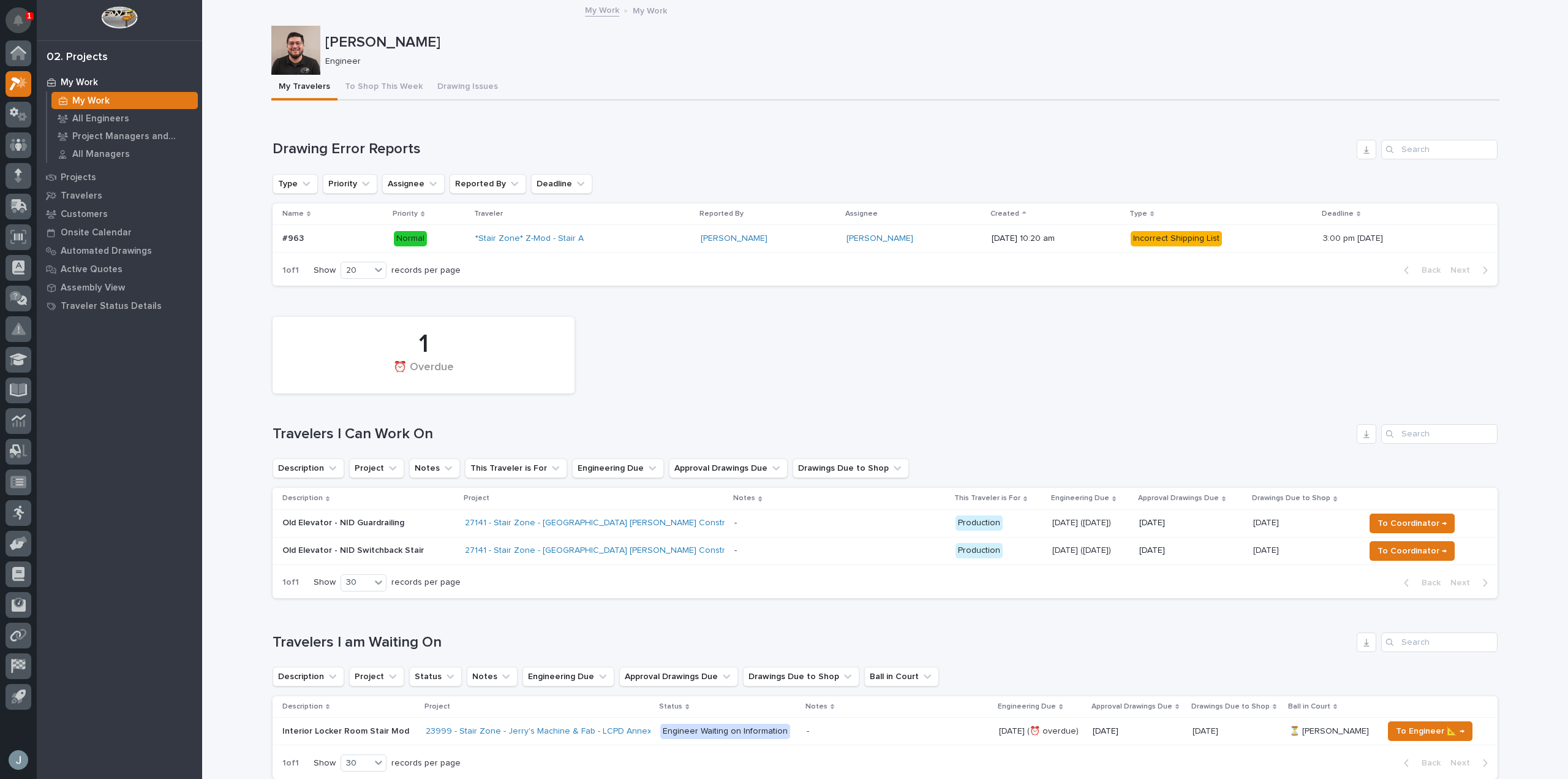
click at [30, 23] on button "Notifications" at bounding box center [19, 20] width 26 height 26
click at [683, 523] on link "27141 - Stair Zone - [GEOGRAPHIC_DATA] [PERSON_NAME] Construction - [GEOGRAPHIC…" at bounding box center [686, 523] width 443 height 11
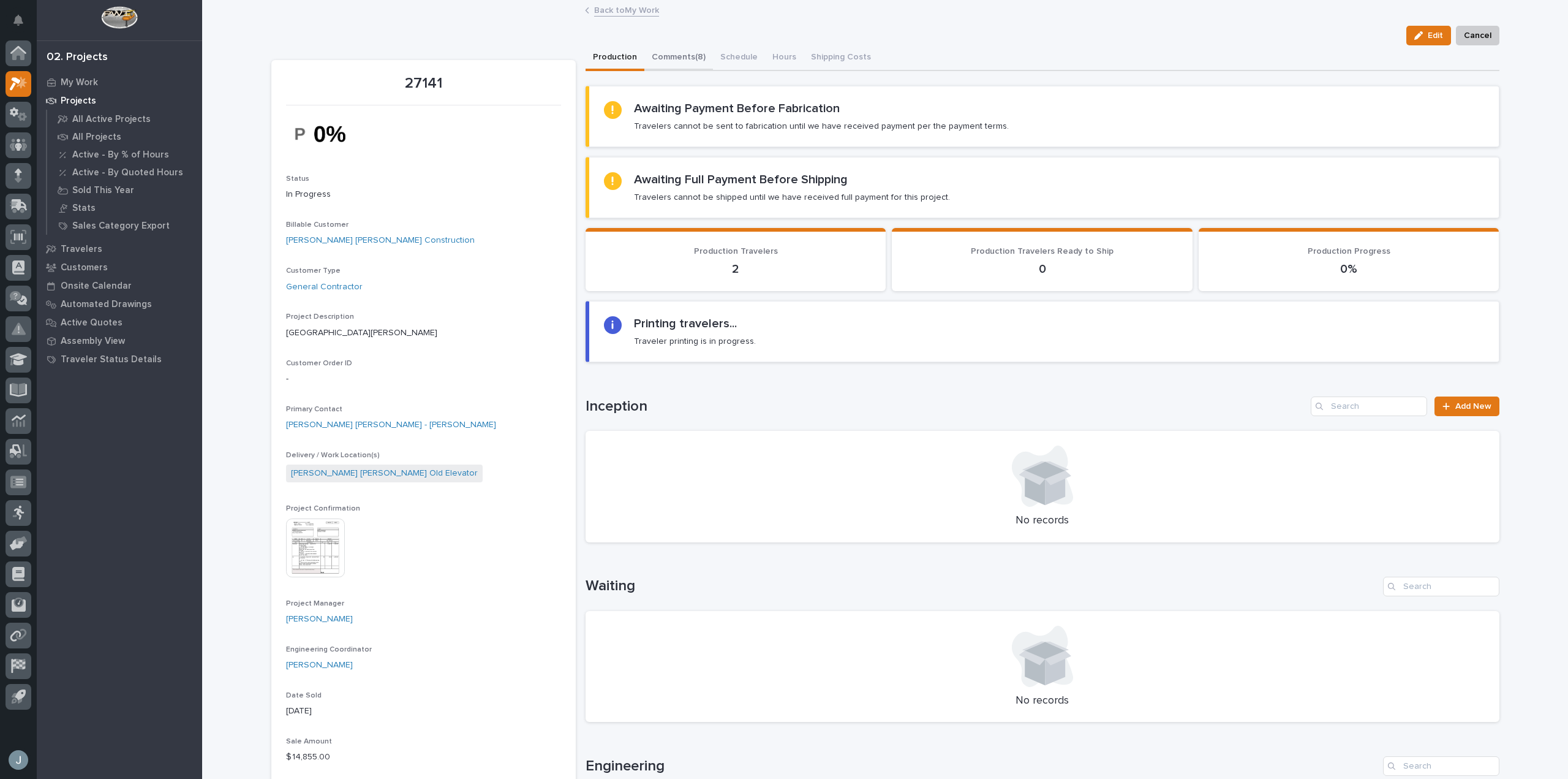
click at [656, 62] on button "Comments (8)" at bounding box center [679, 58] width 69 height 26
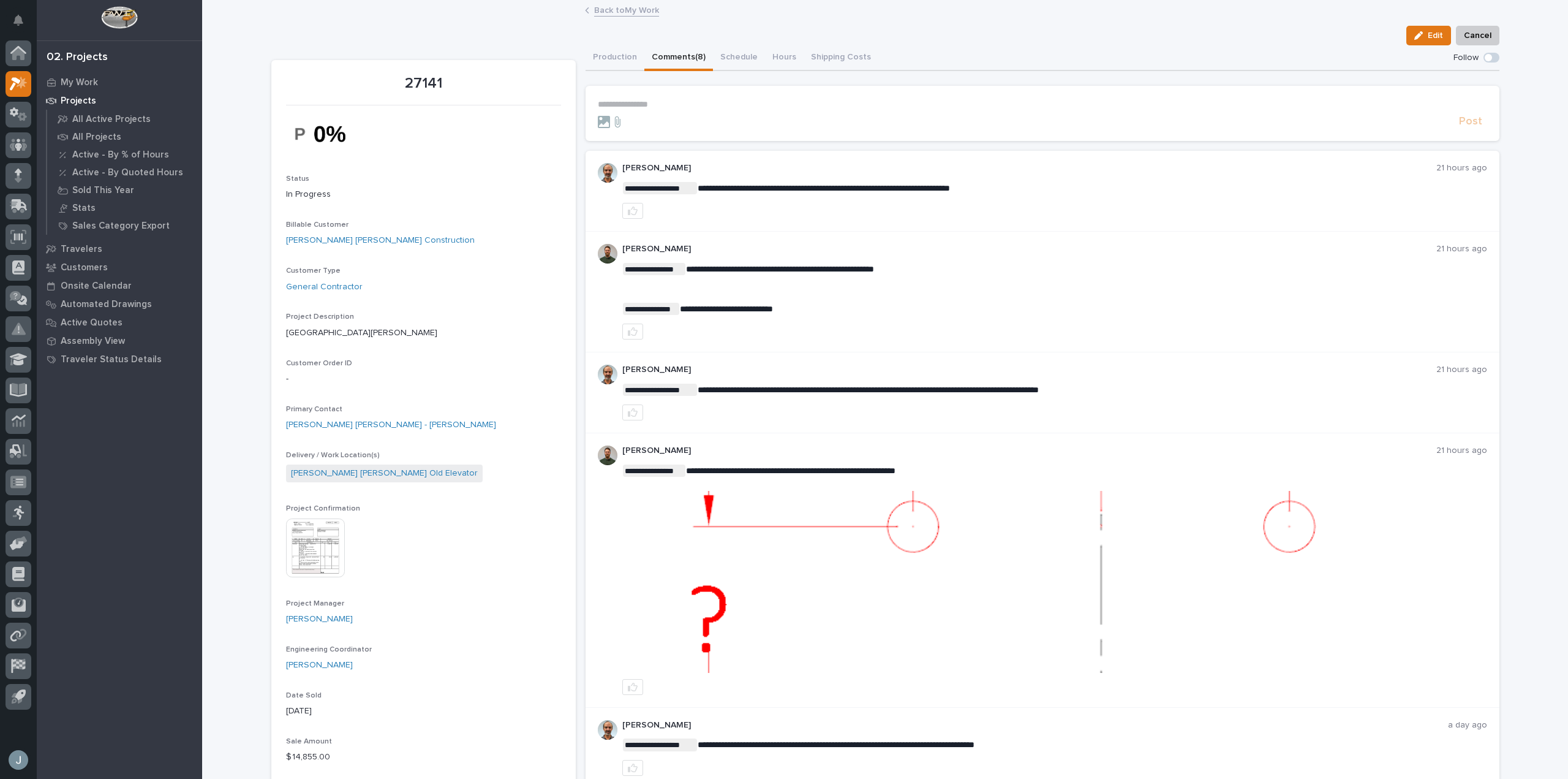
click at [983, 582] on img at bounding box center [1055, 582] width 863 height 182
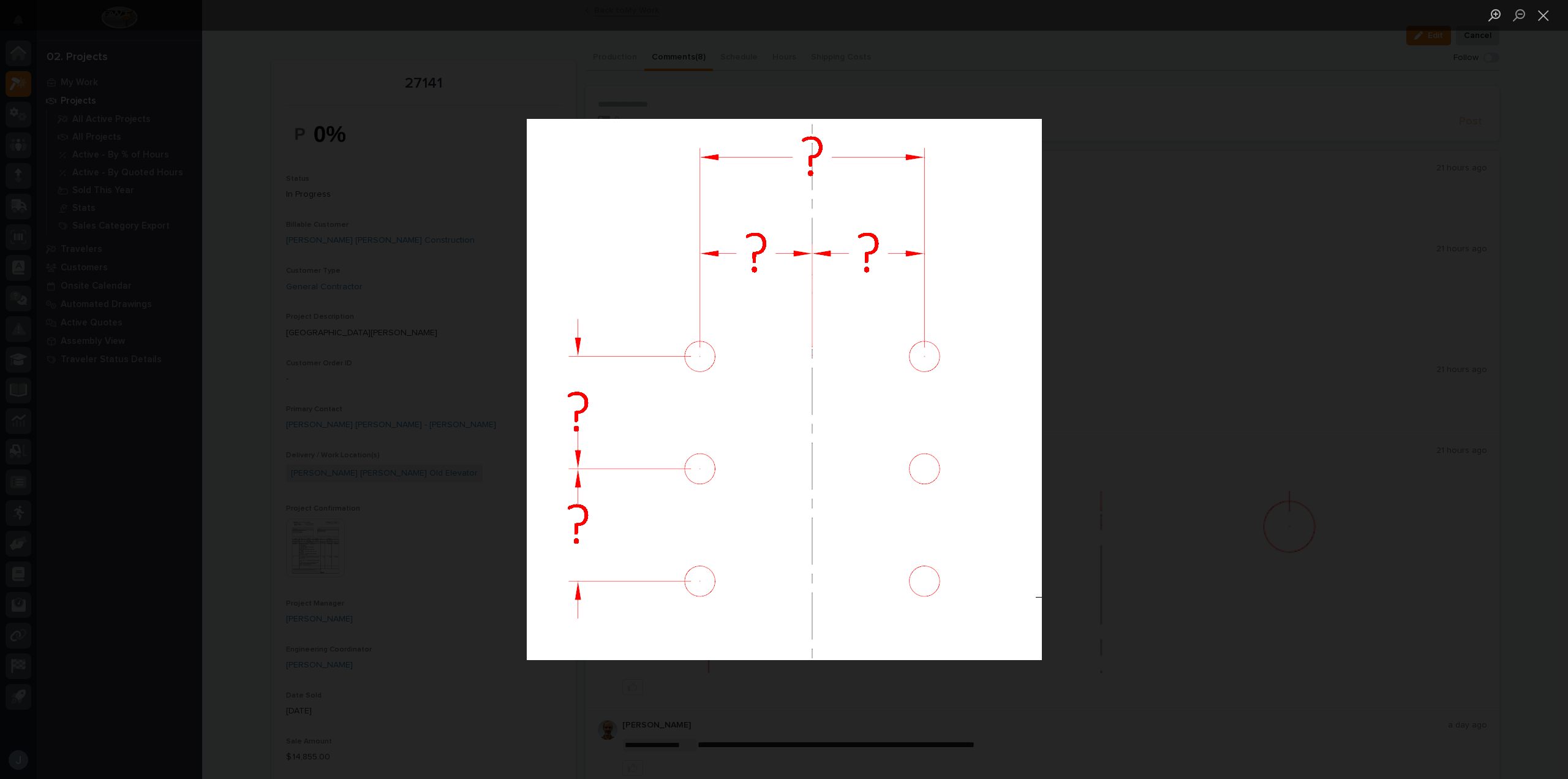
click at [1154, 154] on div "Lightbox" at bounding box center [784, 390] width 1568 height 779
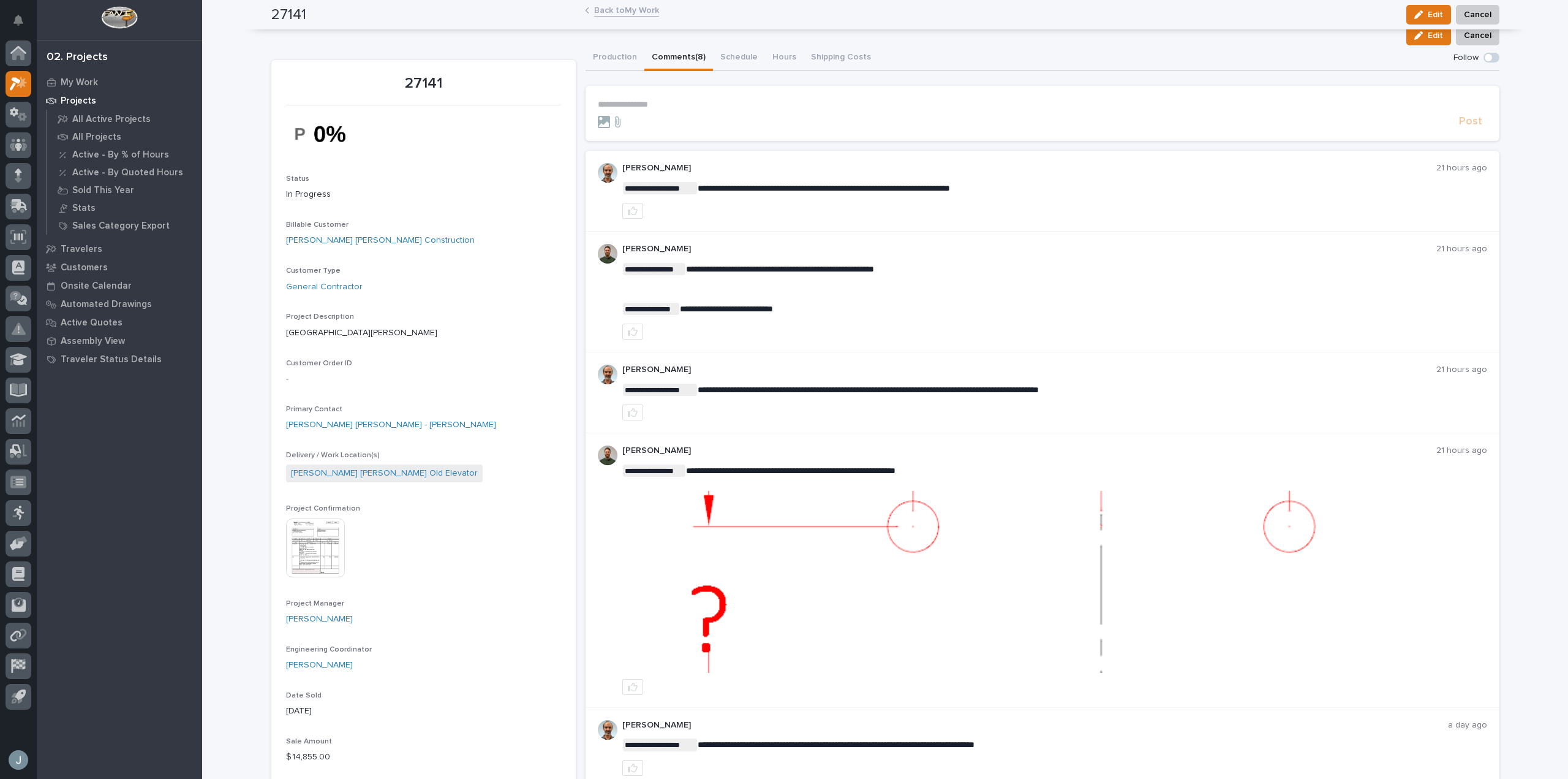
drag, startPoint x: 583, startPoint y: 109, endPoint x: 565, endPoint y: 175, distance: 68.4
click at [65, 74] on div "My Work" at bounding box center [120, 82] width 160 height 17
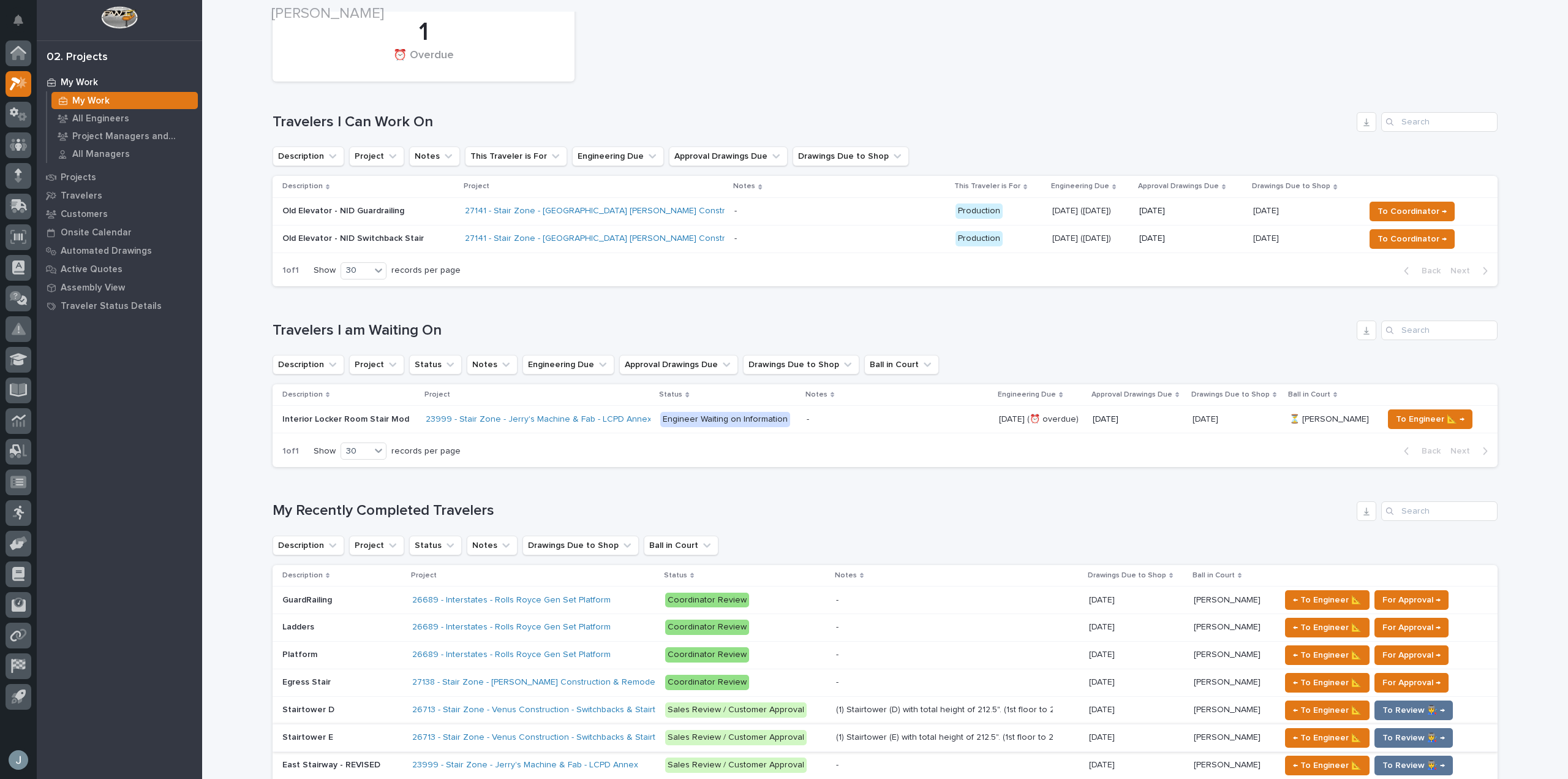
scroll to position [489, 0]
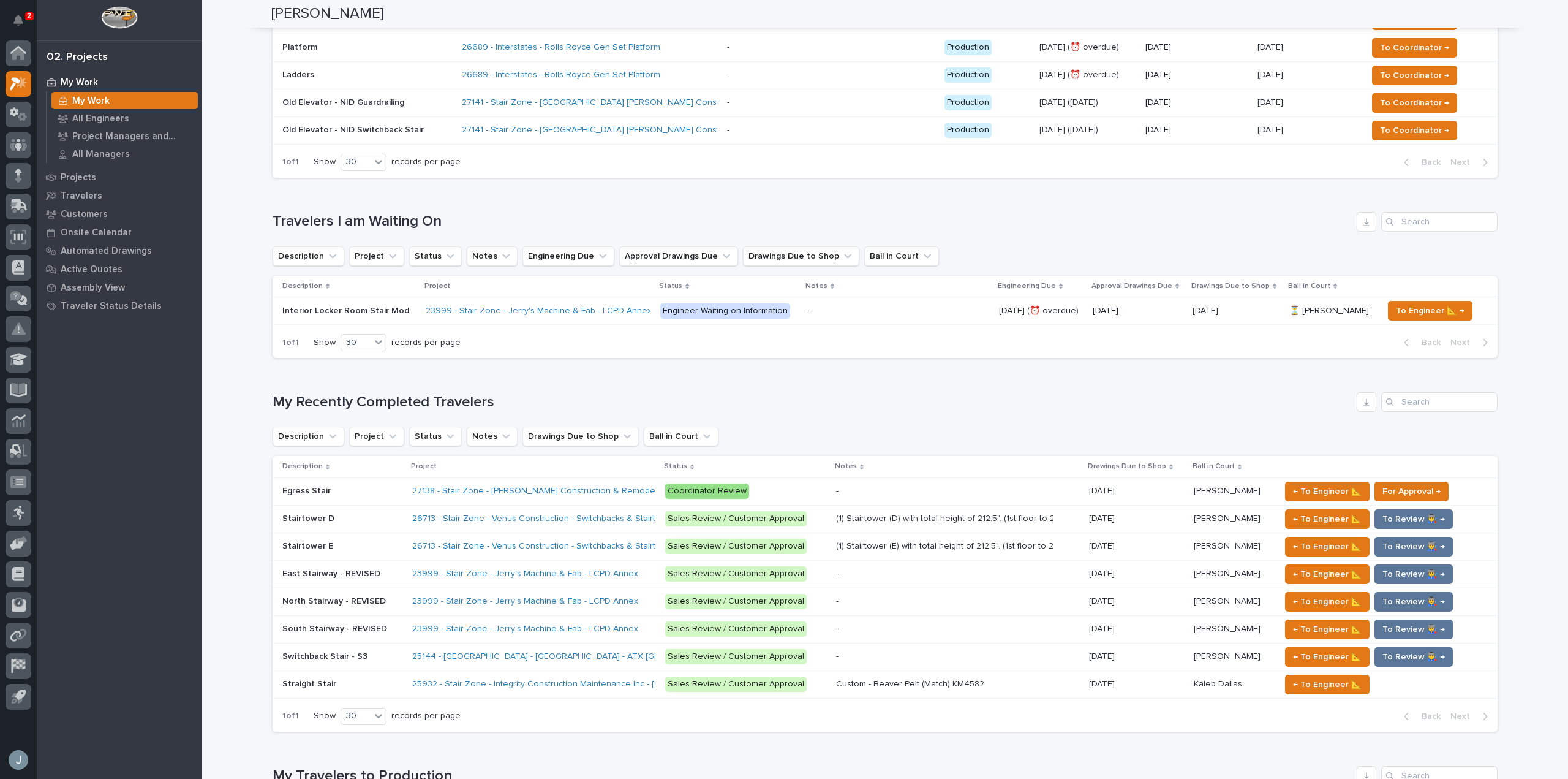
scroll to position [489, 0]
